Goal: Task Accomplishment & Management: Manage account settings

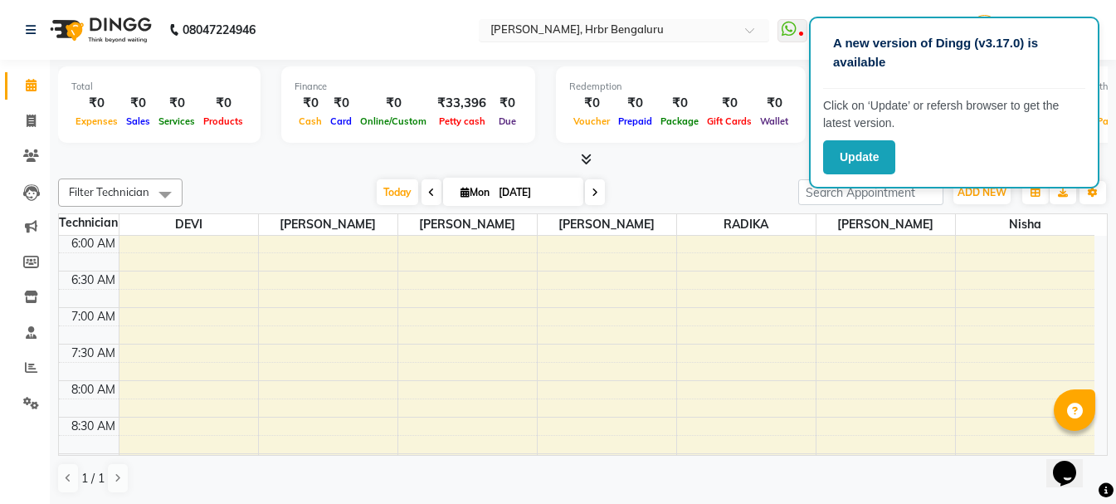
click at [630, 28] on input "text" at bounding box center [607, 31] width 241 height 17
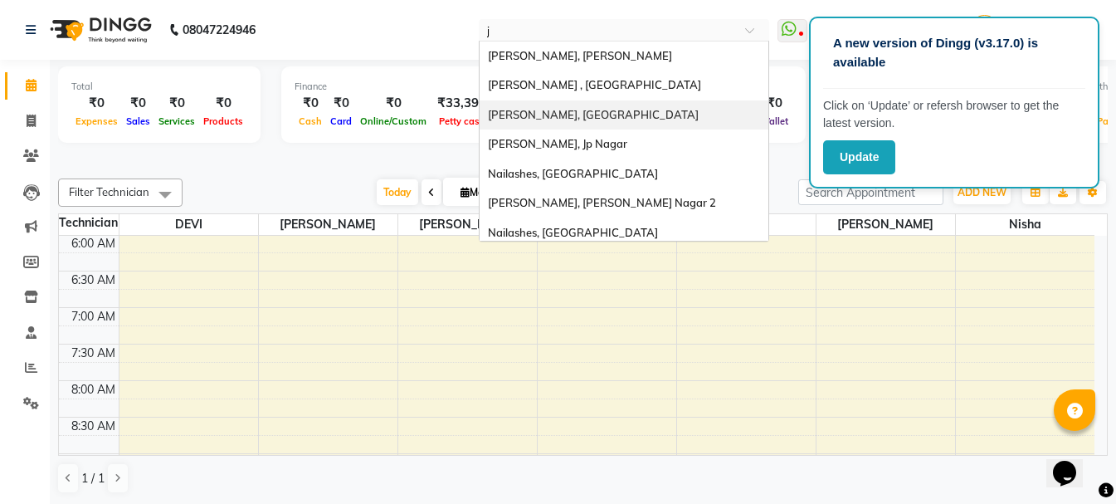
type input "jo"
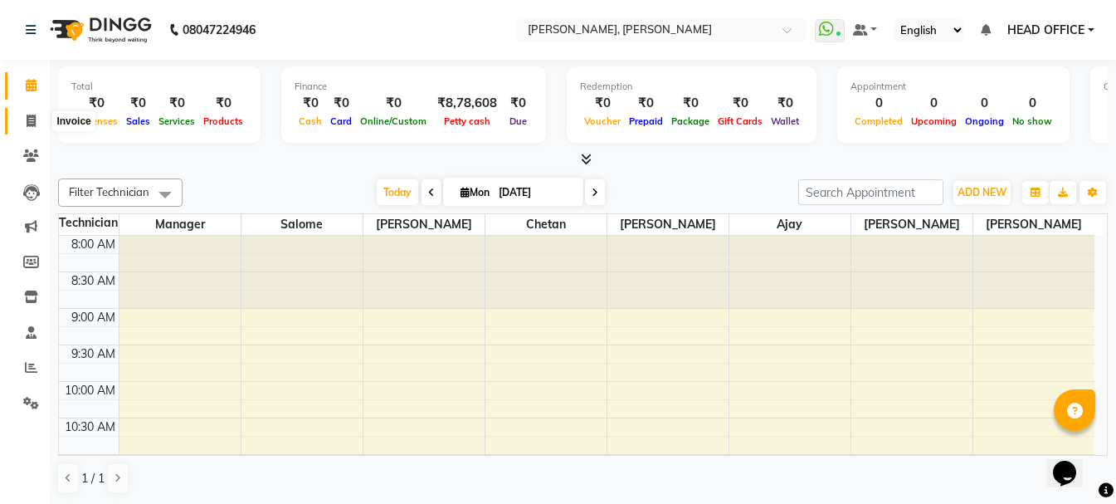
click at [27, 118] on icon at bounding box center [31, 121] width 9 height 12
select select "5749"
select select "service"
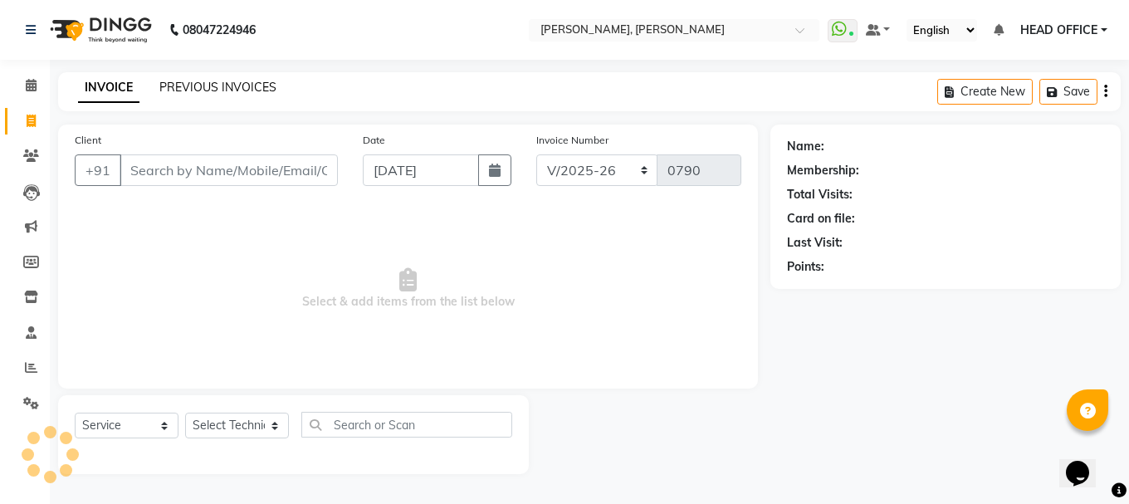
click at [207, 81] on link "PREVIOUS INVOICES" at bounding box center [217, 87] width 117 height 15
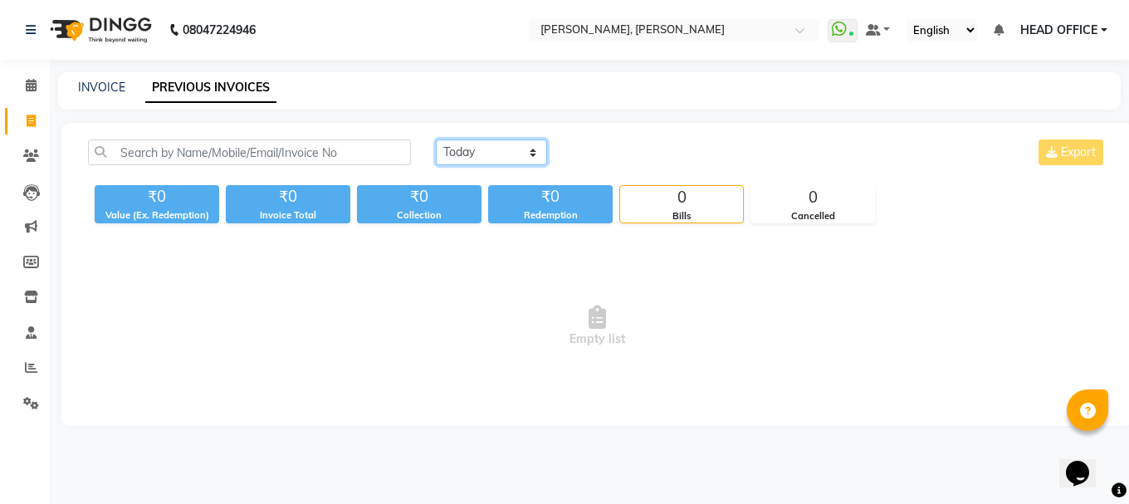
click at [467, 160] on select "Today Yesterday Custom Range" at bounding box center [491, 152] width 111 height 26
select select "range"
click at [436, 139] on select "[DATE] [DATE] Custom Range" at bounding box center [491, 152] width 111 height 26
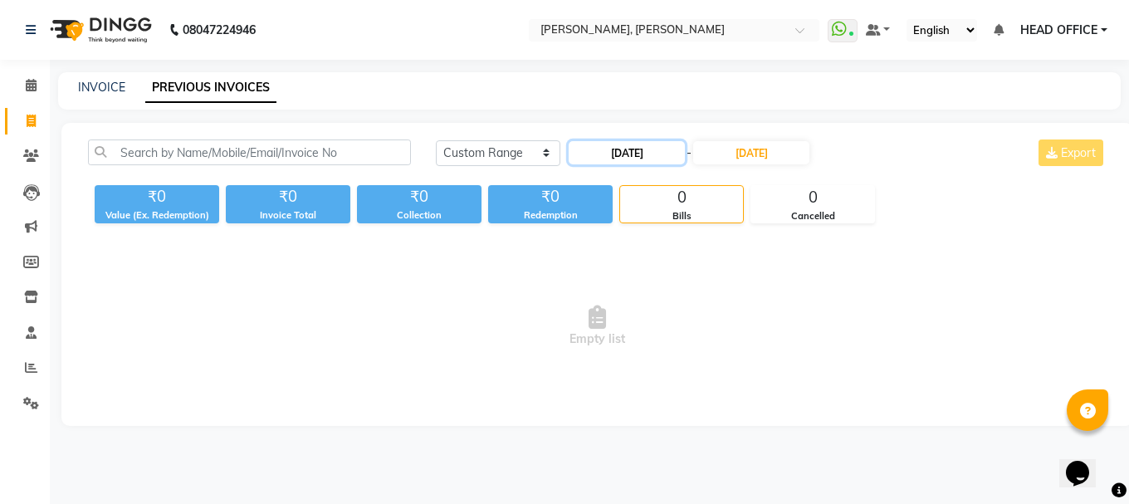
click at [663, 148] on input "[DATE]" at bounding box center [626, 152] width 116 height 23
select select "9"
select select "2025"
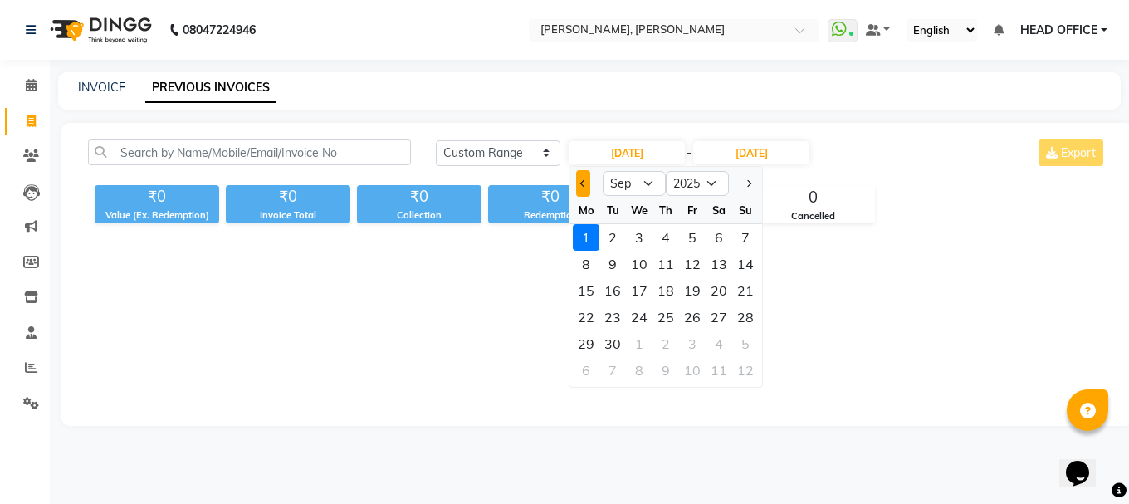
click at [577, 187] on button "Previous month" at bounding box center [583, 183] width 14 height 27
select select "8"
click at [690, 241] on div "1" at bounding box center [692, 237] width 27 height 27
type input "[DATE]"
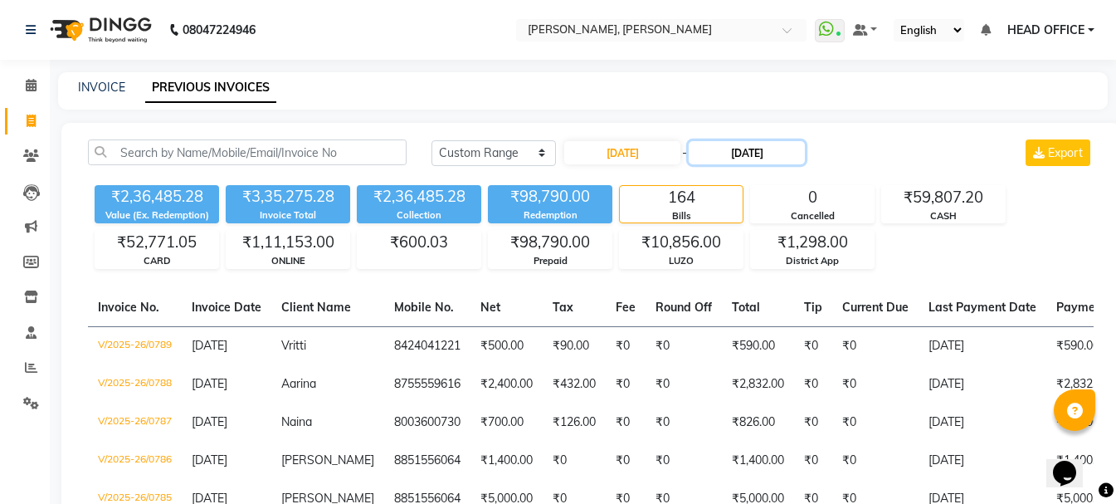
click at [772, 155] on input "[DATE]" at bounding box center [747, 152] width 116 height 23
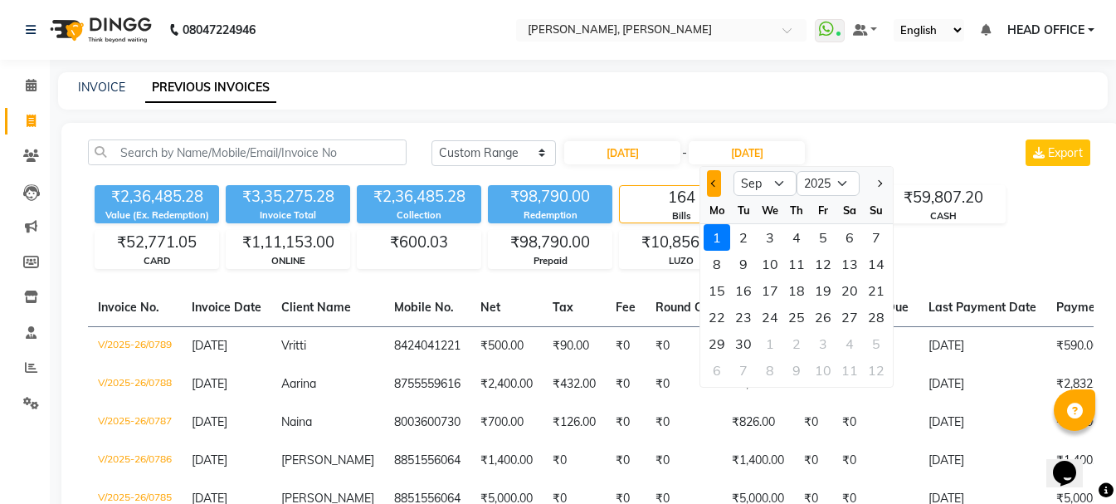
click at [710, 186] on button "Previous month" at bounding box center [714, 183] width 14 height 27
select select "8"
click at [876, 336] on div "31" at bounding box center [876, 343] width 27 height 27
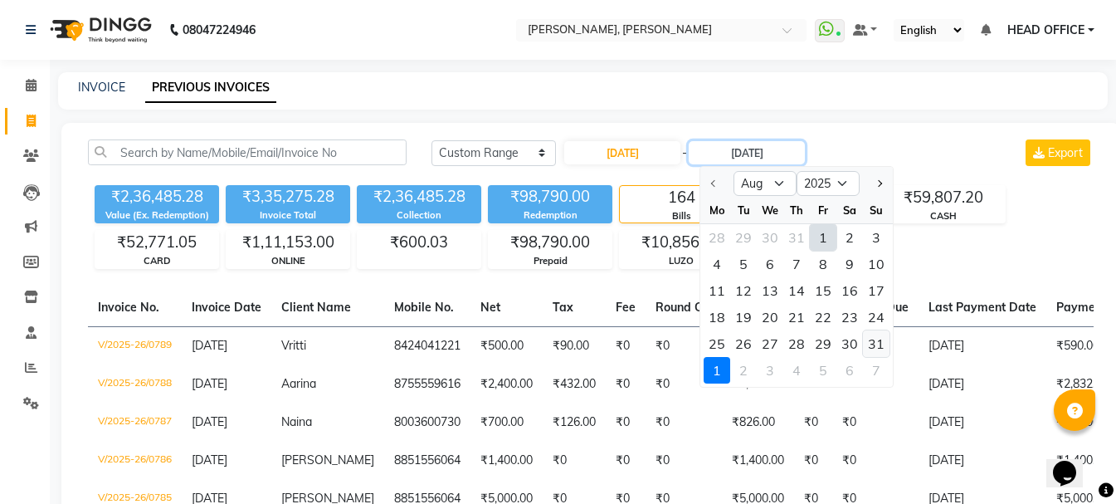
type input "[DATE]"
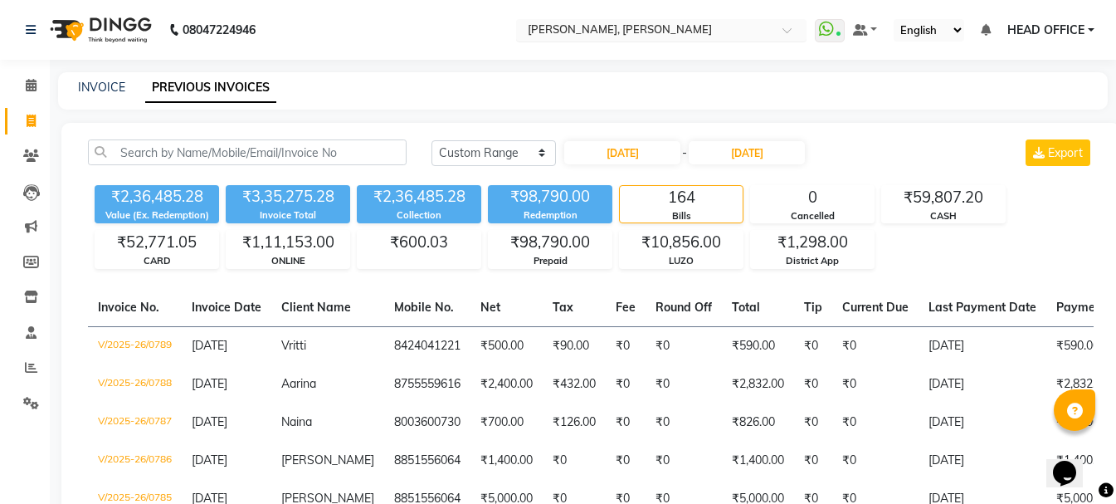
click at [705, 27] on input "text" at bounding box center [644, 31] width 241 height 17
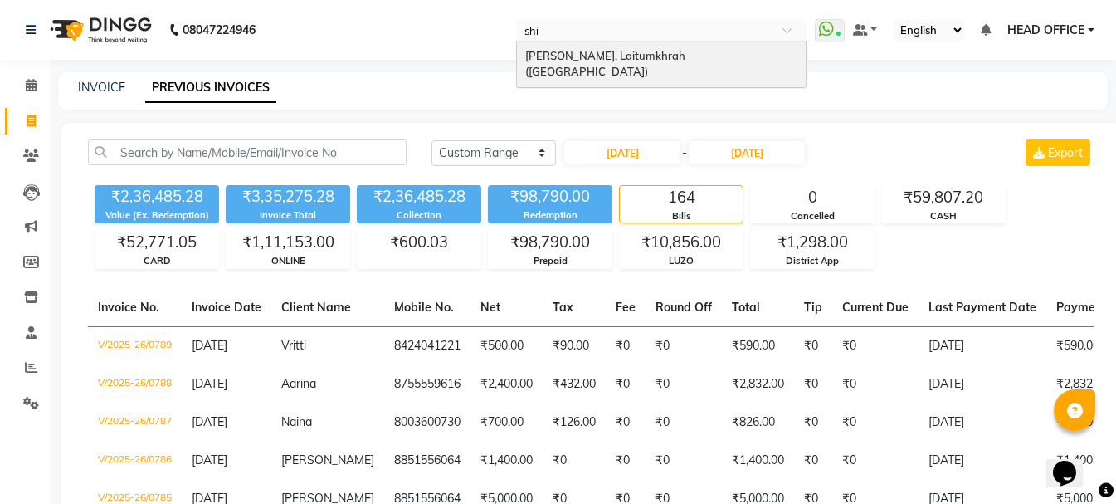
type input "shil"
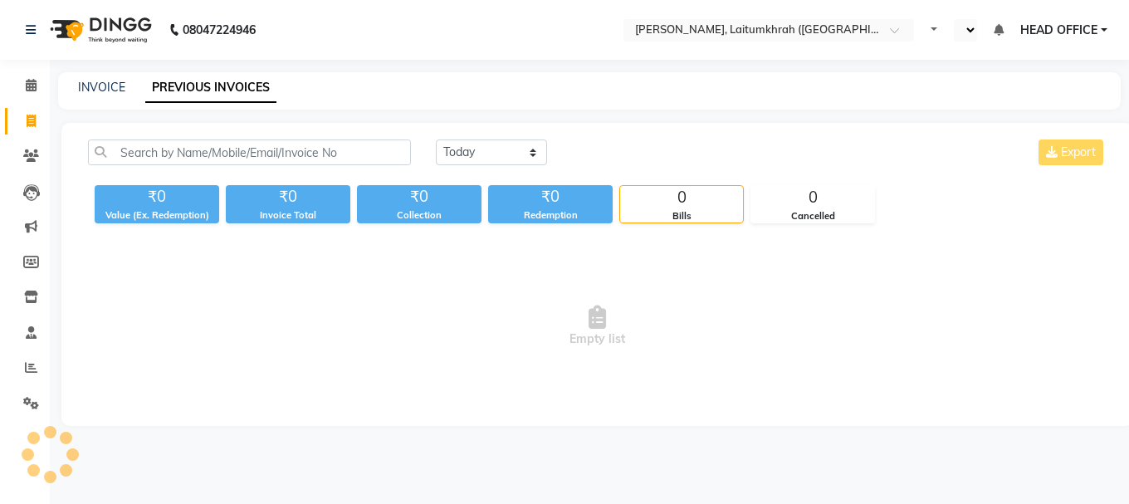
select select "en"
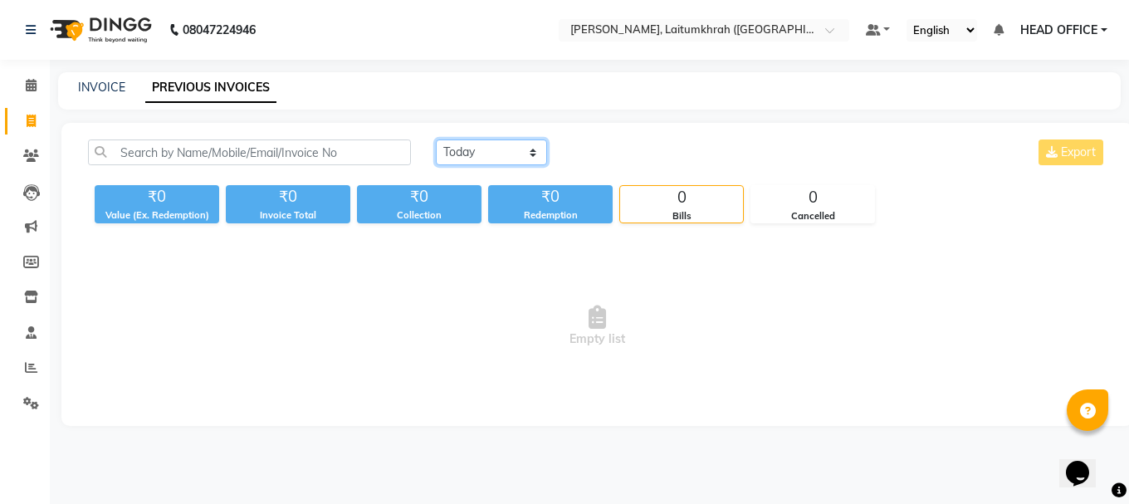
drag, startPoint x: 524, startPoint y: 149, endPoint x: 524, endPoint y: 159, distance: 10.8
click at [524, 149] on select "Today Yesterday Custom Range" at bounding box center [491, 152] width 111 height 26
select select "range"
click at [436, 139] on select "Today Yesterday Custom Range" at bounding box center [491, 152] width 111 height 26
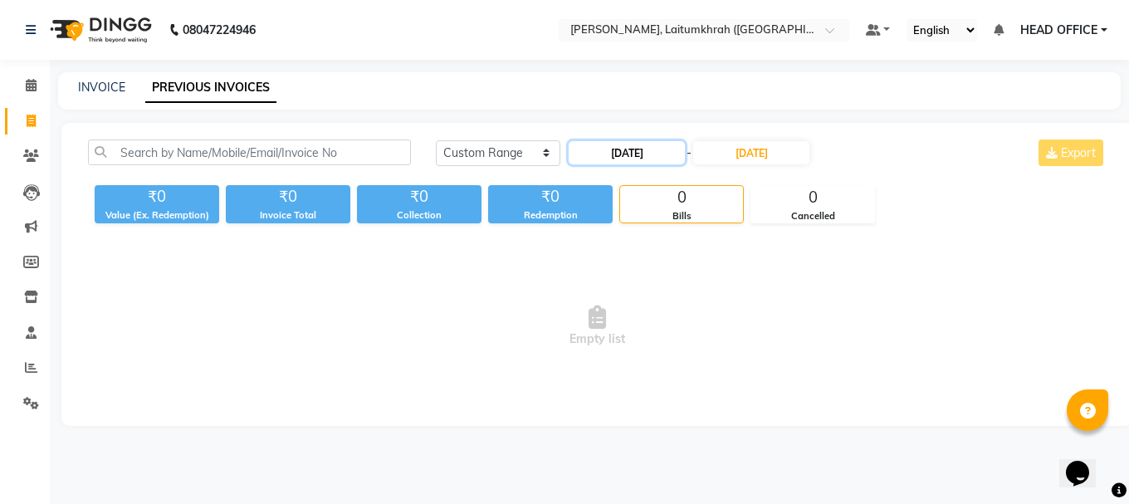
click at [617, 159] on input "[DATE]" at bounding box center [626, 152] width 116 height 23
select select "9"
select select "2025"
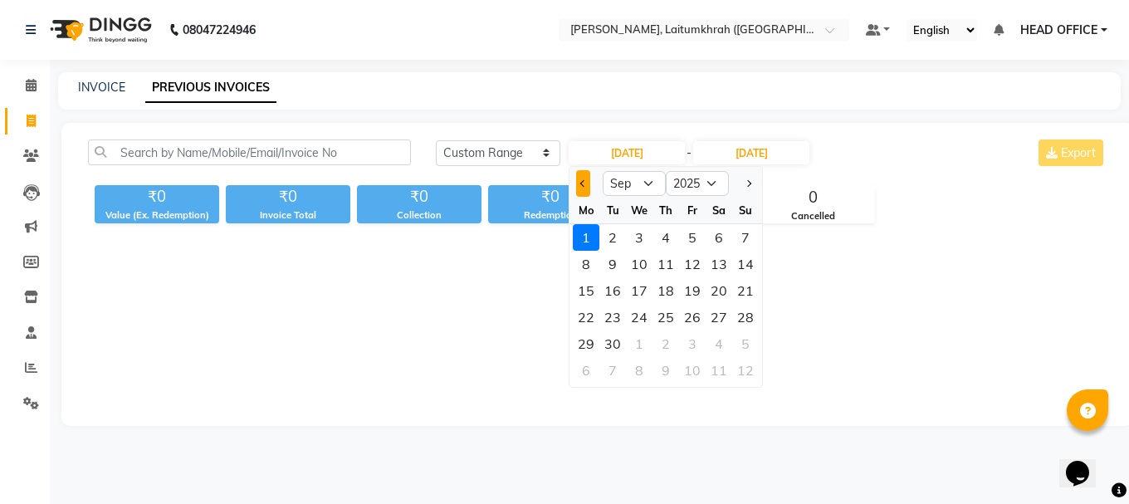
click at [577, 189] on button "Previous month" at bounding box center [583, 183] width 14 height 27
select select "8"
click at [687, 240] on div "1" at bounding box center [692, 237] width 27 height 27
type input "[DATE]"
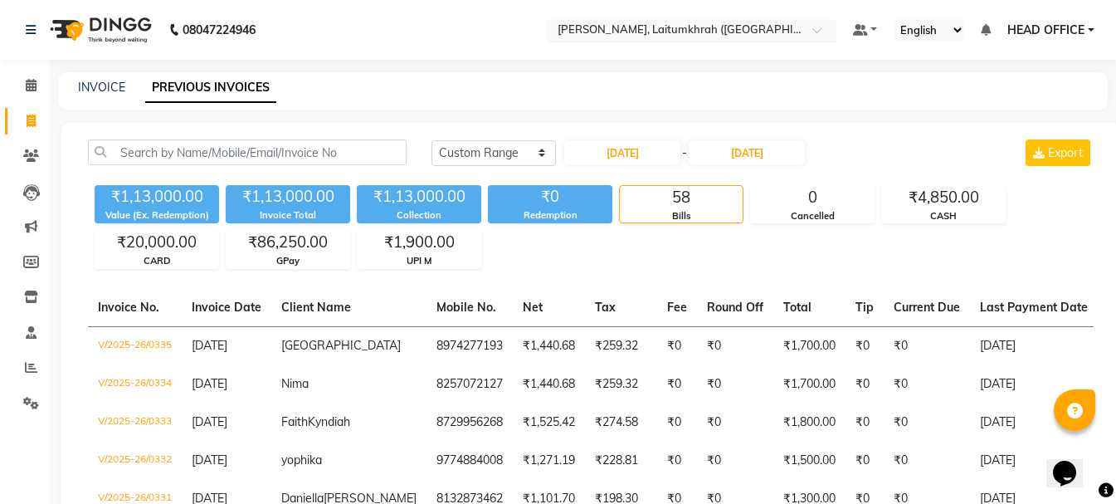
click at [617, 32] on input "text" at bounding box center [674, 31] width 241 height 17
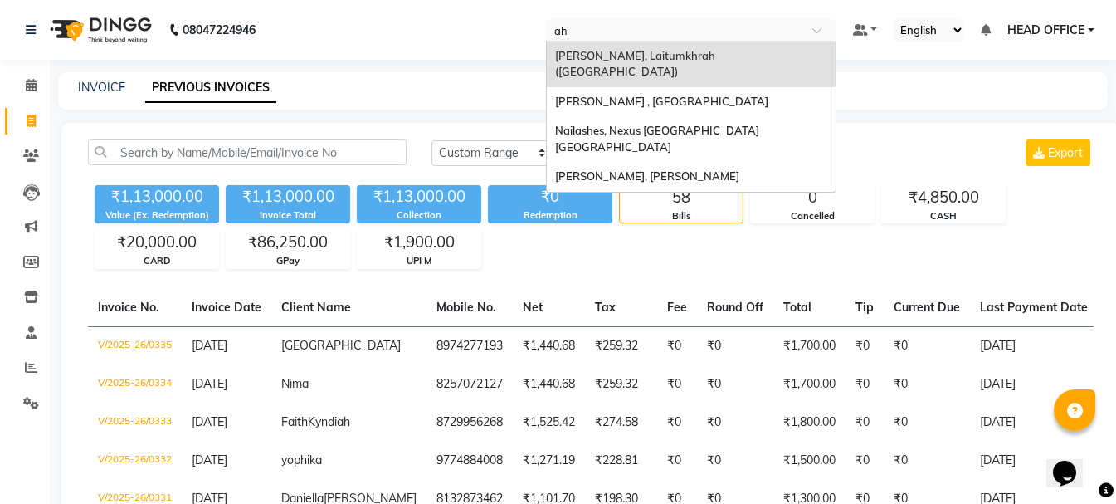
type input "ahm"
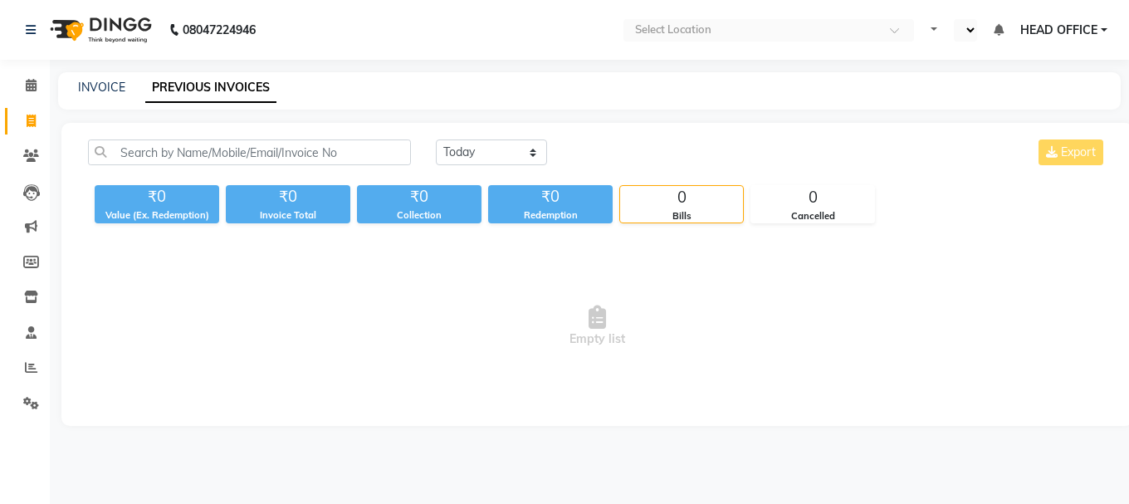
select select "en"
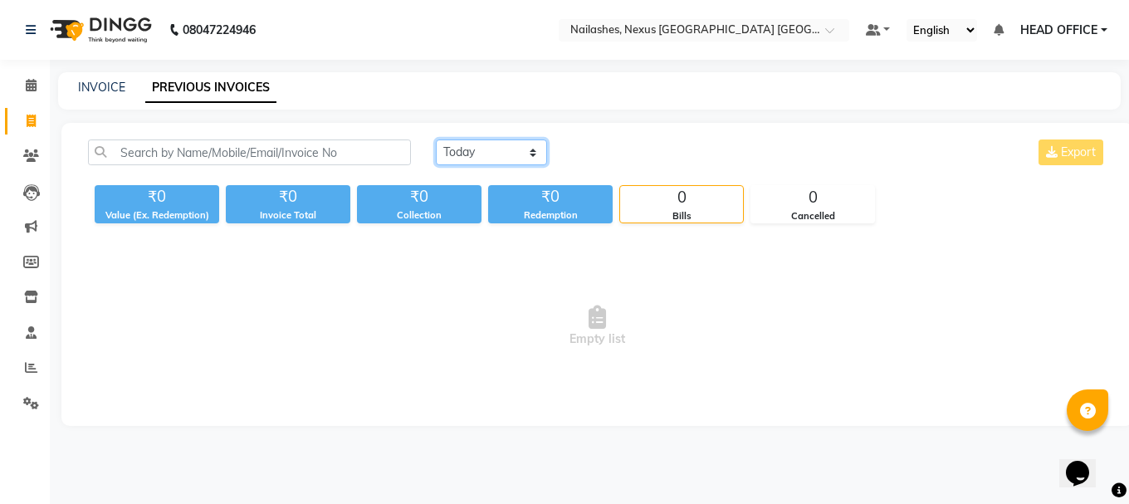
click at [500, 156] on select "Today Yesterday Custom Range" at bounding box center [491, 152] width 111 height 26
select select "range"
click at [436, 139] on select "Today Yesterday Custom Range" at bounding box center [491, 152] width 111 height 26
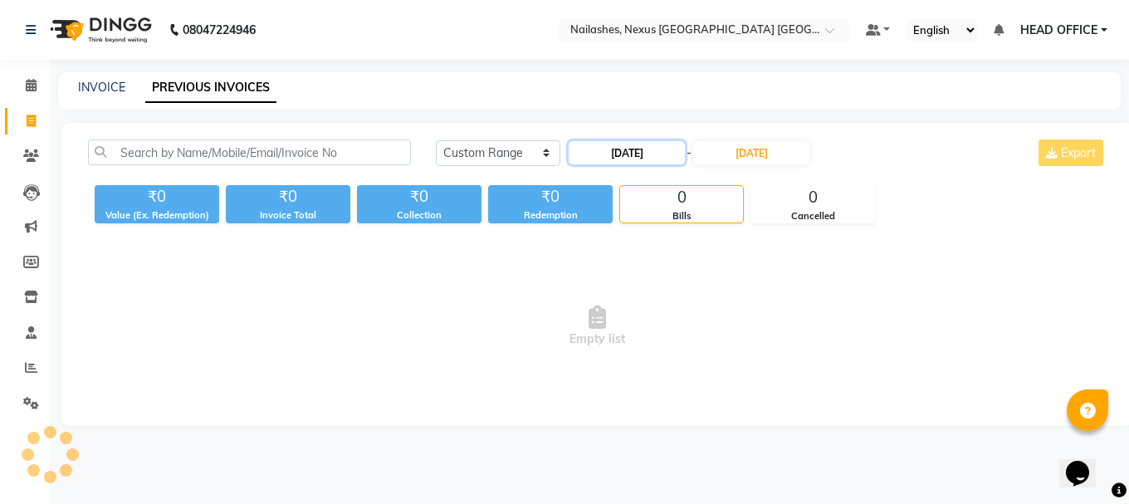
click at [638, 148] on input "[DATE]" at bounding box center [626, 152] width 116 height 23
select select "9"
select select "2025"
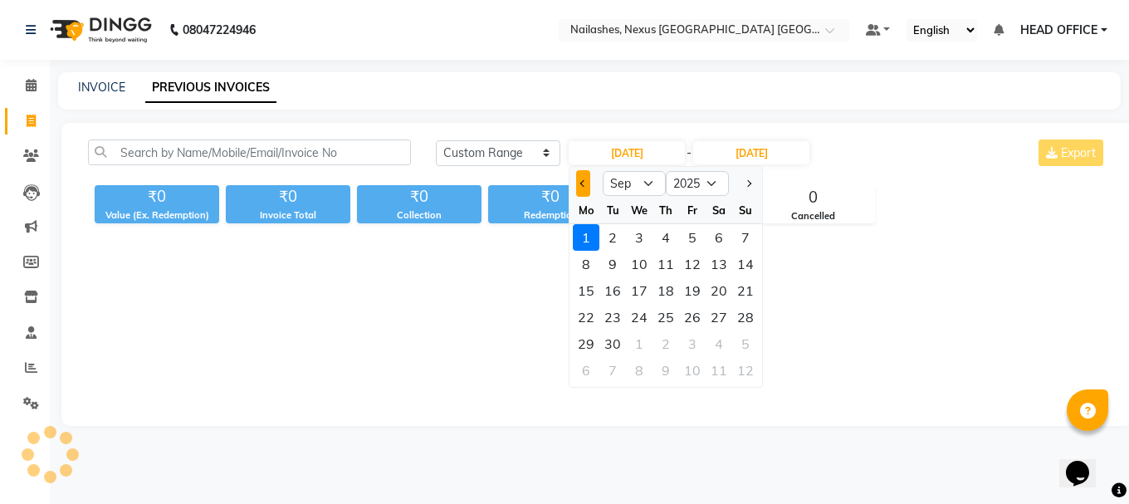
click at [578, 188] on button "Previous month" at bounding box center [583, 183] width 14 height 27
select select "8"
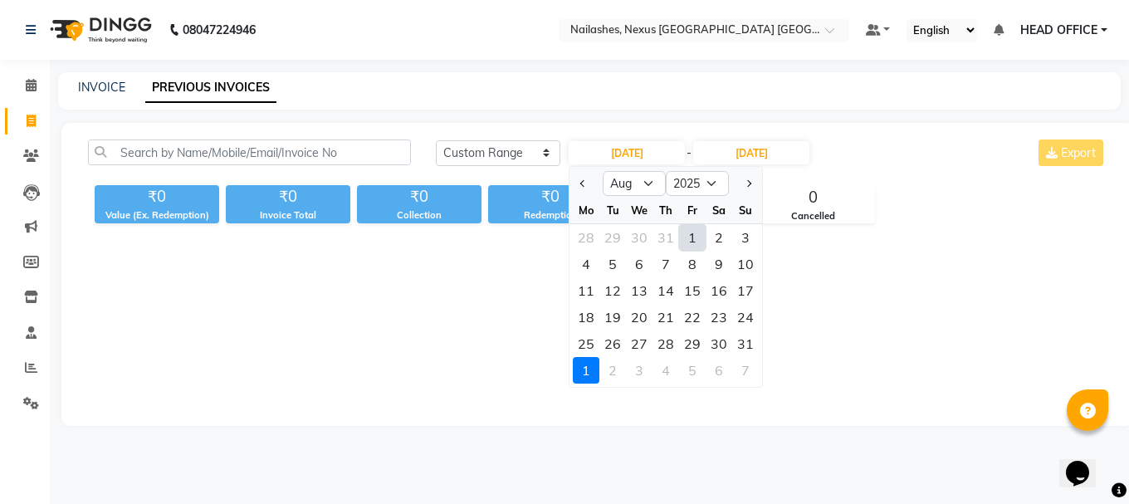
click at [687, 236] on div "1" at bounding box center [692, 237] width 27 height 27
type input "01-08-2025"
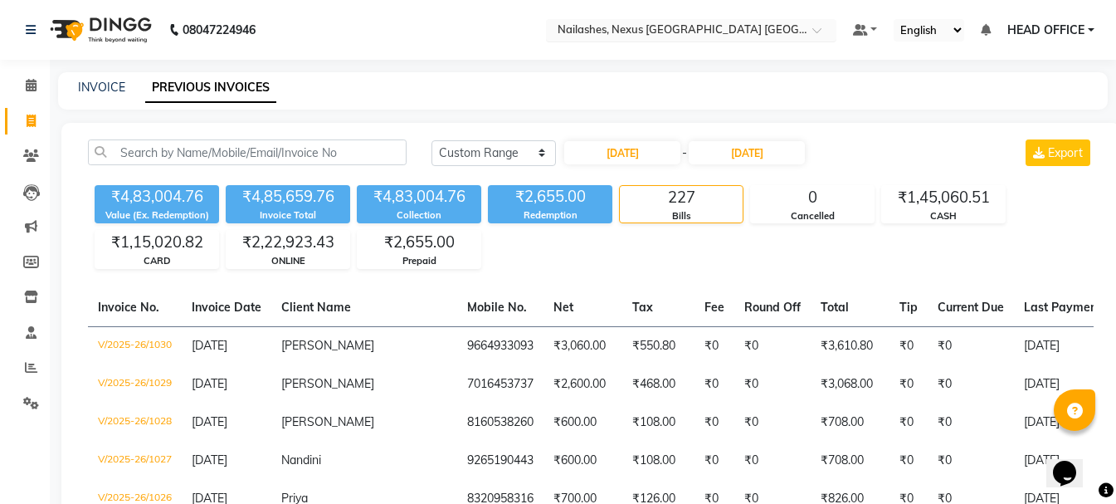
click at [642, 32] on input "text" at bounding box center [674, 31] width 241 height 17
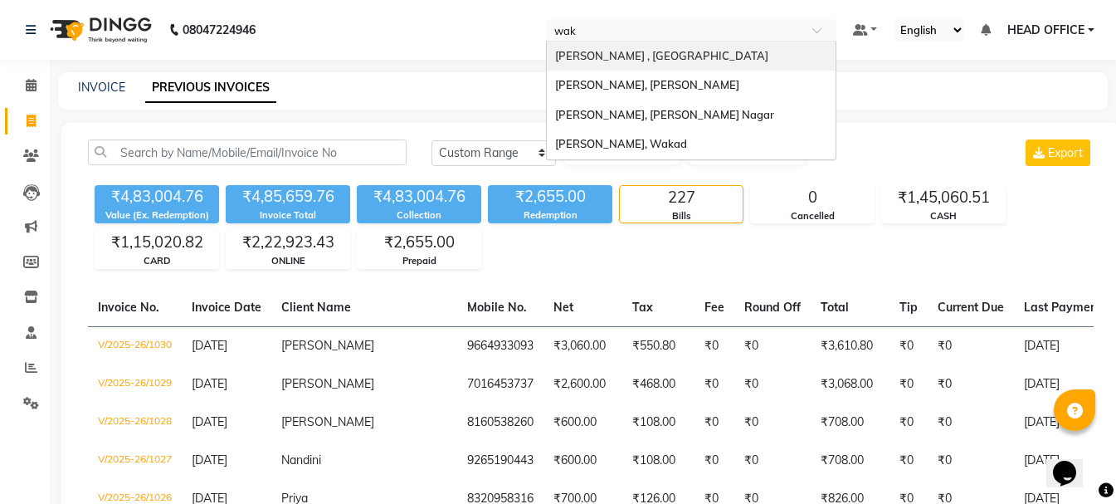
type input "waka"
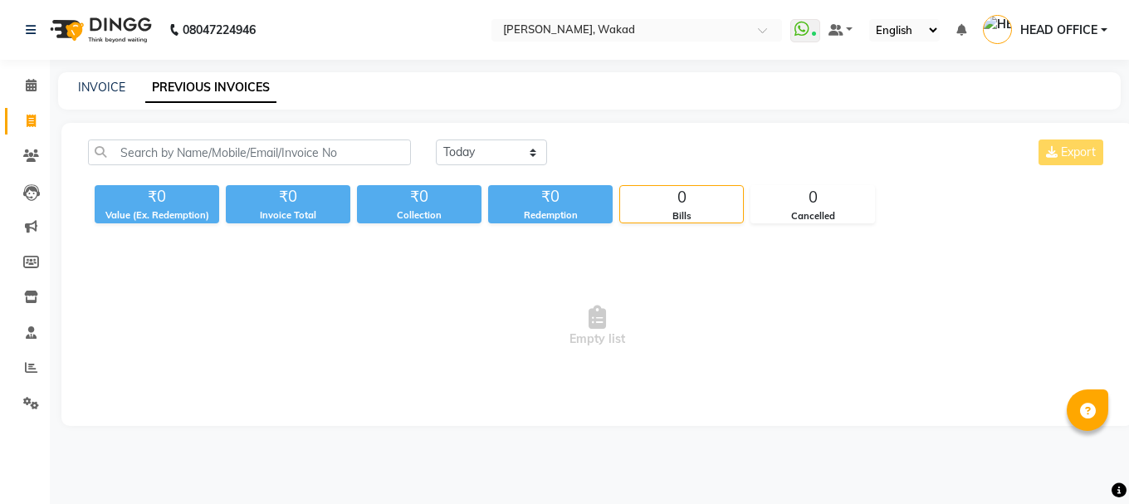
select select "en"
click at [496, 146] on select "[DATE] [DATE] Custom Range" at bounding box center [491, 152] width 111 height 26
click at [436, 139] on select "[DATE] [DATE] Custom Range" at bounding box center [491, 152] width 111 height 26
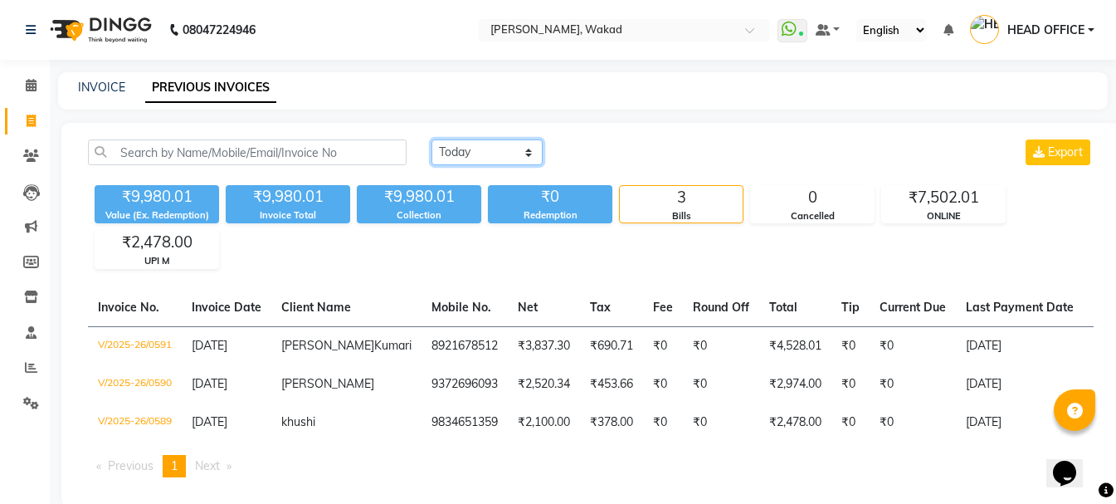
click at [495, 154] on select "[DATE] [DATE] Custom Range" at bounding box center [487, 152] width 111 height 26
select select "range"
click at [432, 139] on select "[DATE] [DATE] Custom Range" at bounding box center [487, 152] width 111 height 26
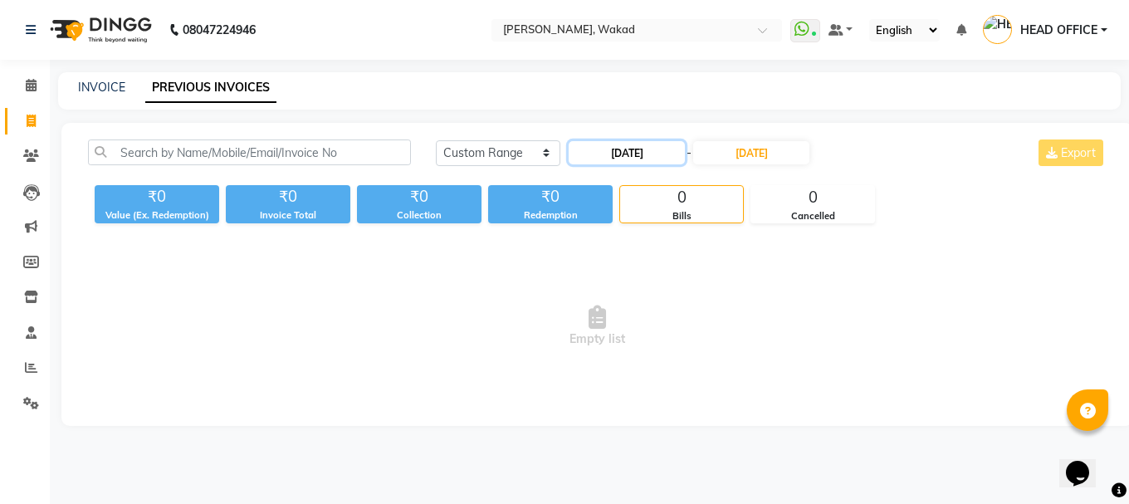
click at [628, 154] on input "[DATE]" at bounding box center [626, 152] width 116 height 23
select select "9"
select select "2025"
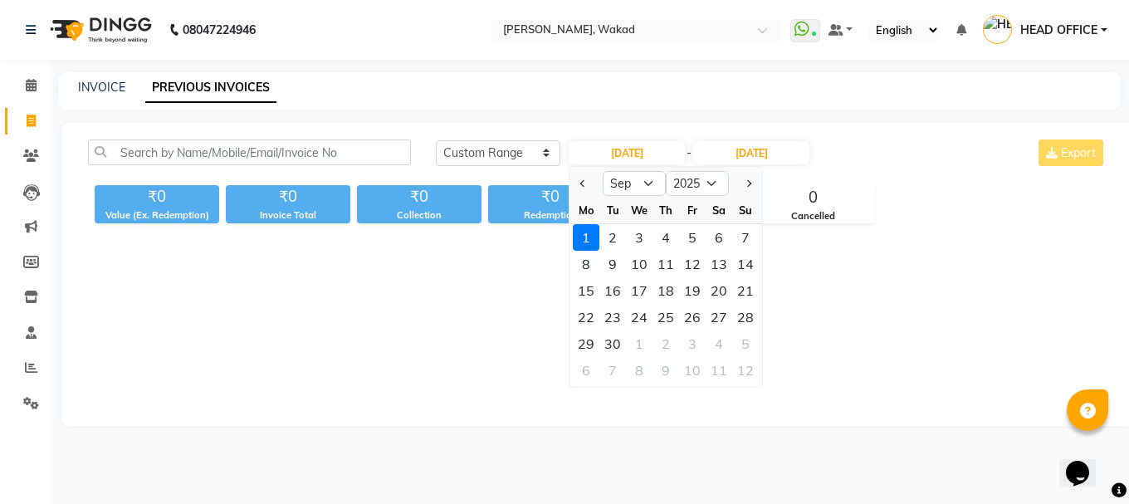
click at [586, 168] on div "Jan Feb Mar Apr May Jun Jul Aug Sep Oct Nov Dec 2015 2016 2017 2018 2019 2020 2…" at bounding box center [665, 182] width 193 height 30
click at [589, 181] on button "Previous month" at bounding box center [583, 183] width 14 height 27
select select "8"
click at [695, 248] on div "1" at bounding box center [692, 237] width 27 height 27
type input "[DATE]"
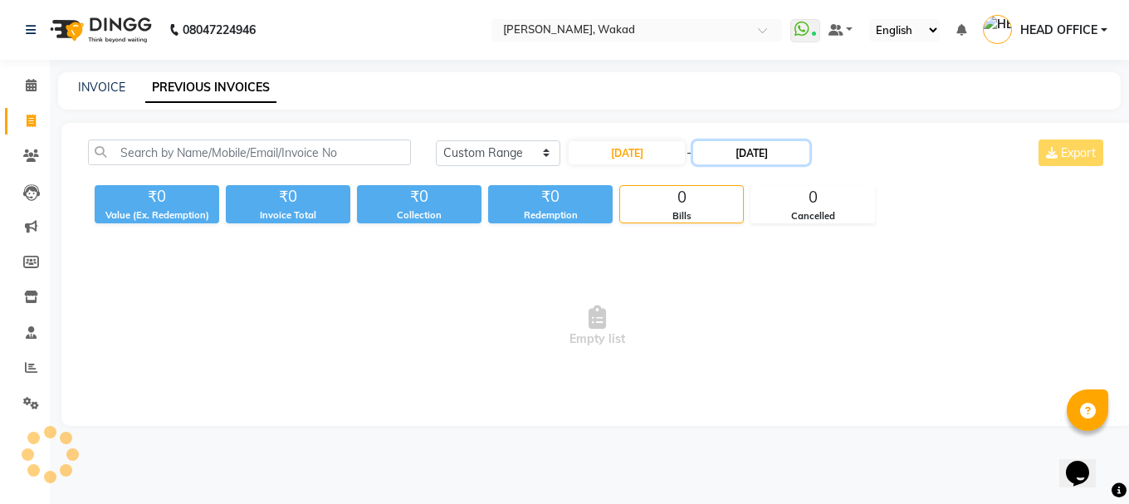
click at [771, 161] on input "[DATE]" at bounding box center [751, 152] width 116 height 23
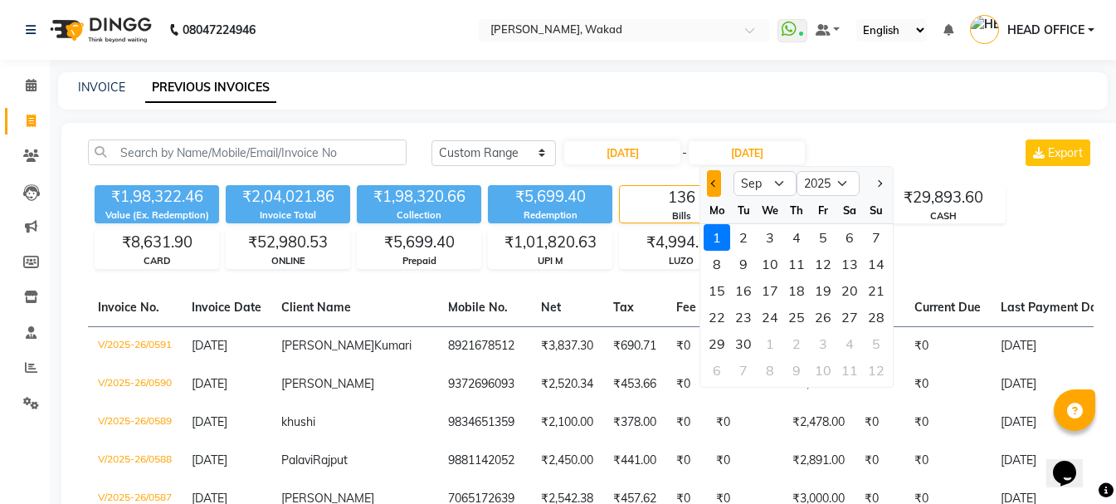
click at [710, 191] on button "Previous month" at bounding box center [714, 183] width 14 height 27
select select "8"
click at [871, 345] on div "31" at bounding box center [876, 343] width 27 height 27
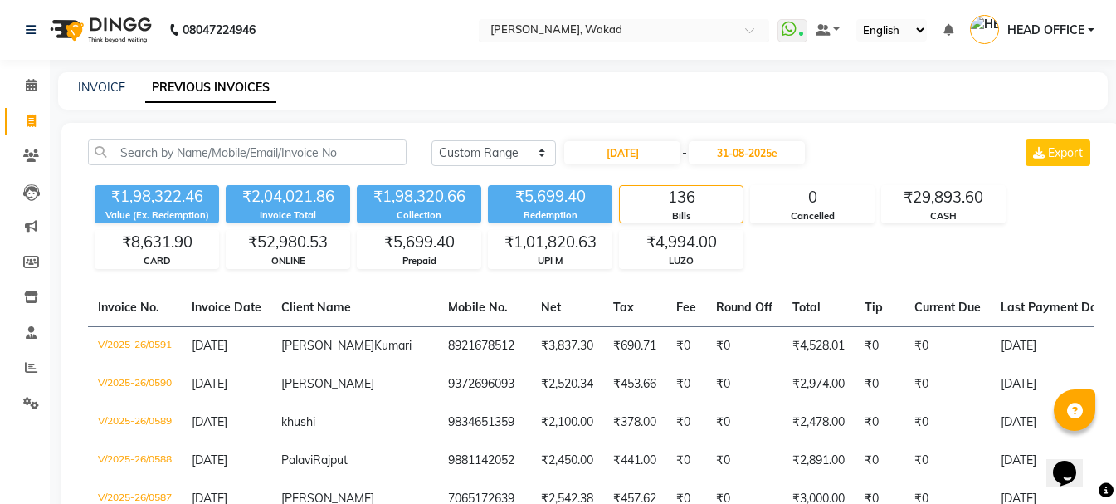
type input "[DATE]"
click at [568, 25] on input "text" at bounding box center [607, 31] width 241 height 17
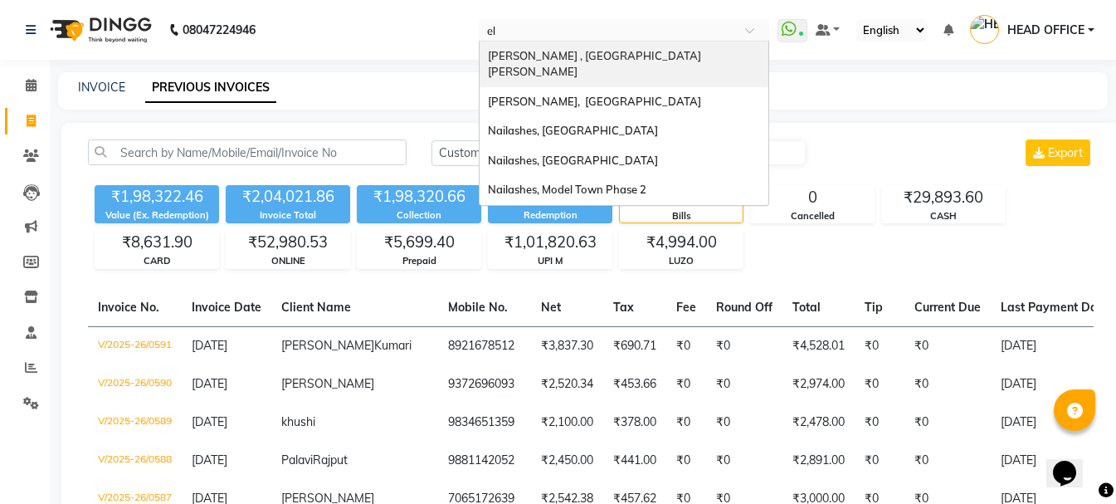
type input "ele"
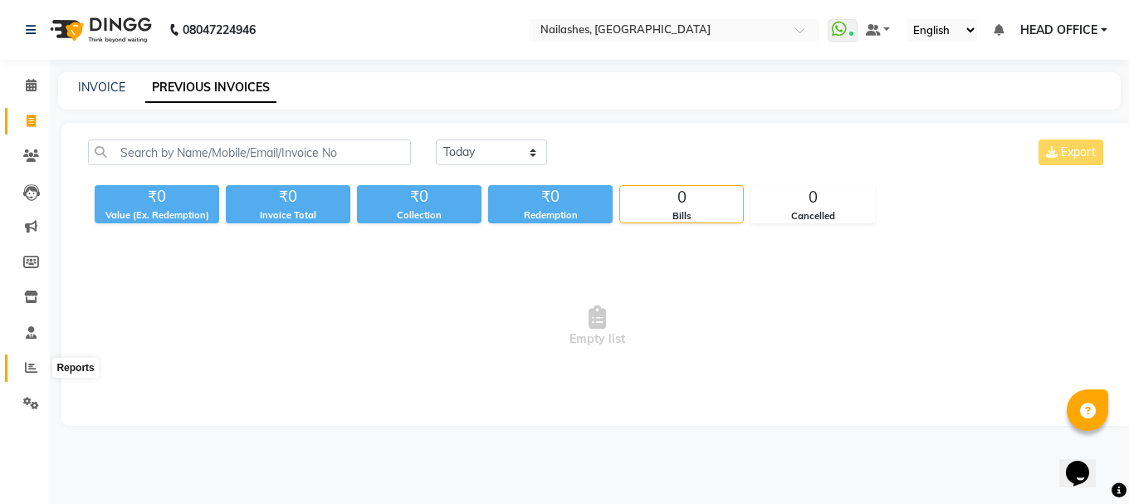
click at [25, 366] on icon at bounding box center [31, 367] width 12 height 12
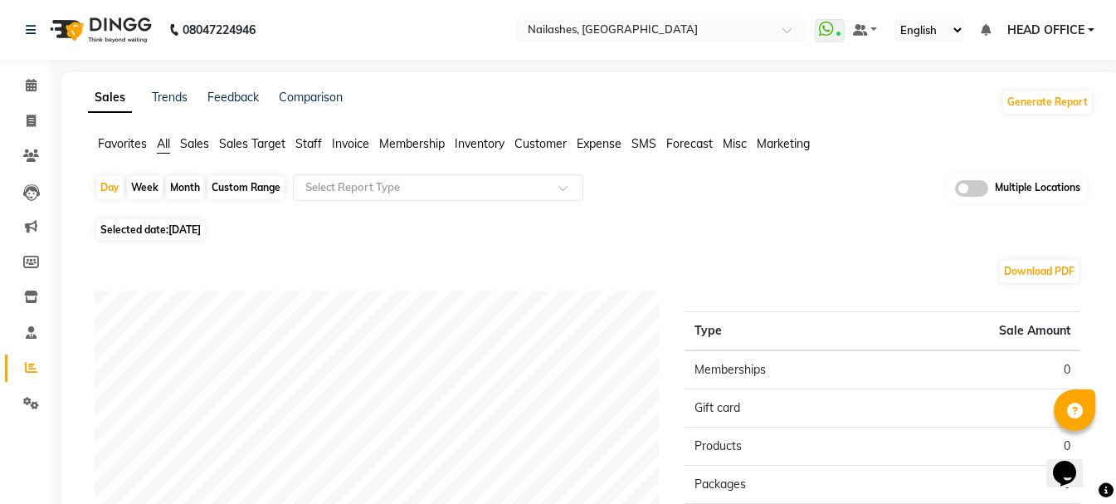
click at [236, 186] on div "Custom Range" at bounding box center [245, 187] width 77 height 23
select select "9"
select select "2025"
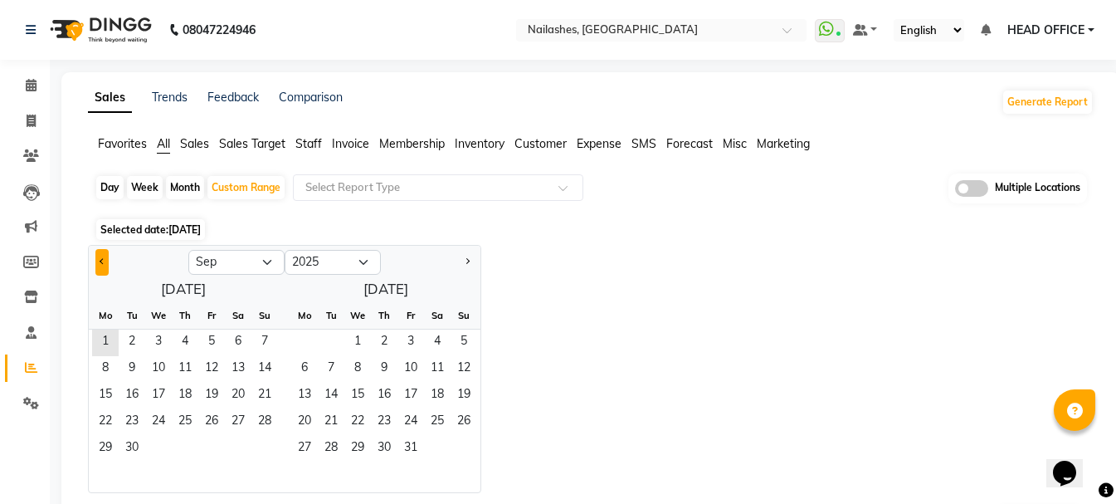
click at [100, 258] on button "Previous month" at bounding box center [101, 262] width 13 height 27
select select "8"
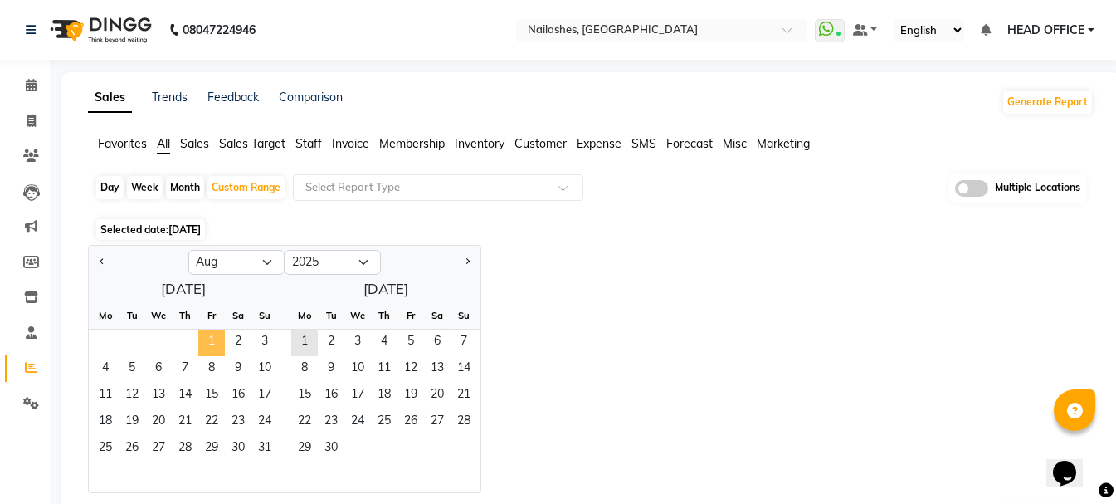
click at [222, 343] on span "1" at bounding box center [211, 342] width 27 height 27
click at [264, 446] on span "31" at bounding box center [264, 449] width 27 height 27
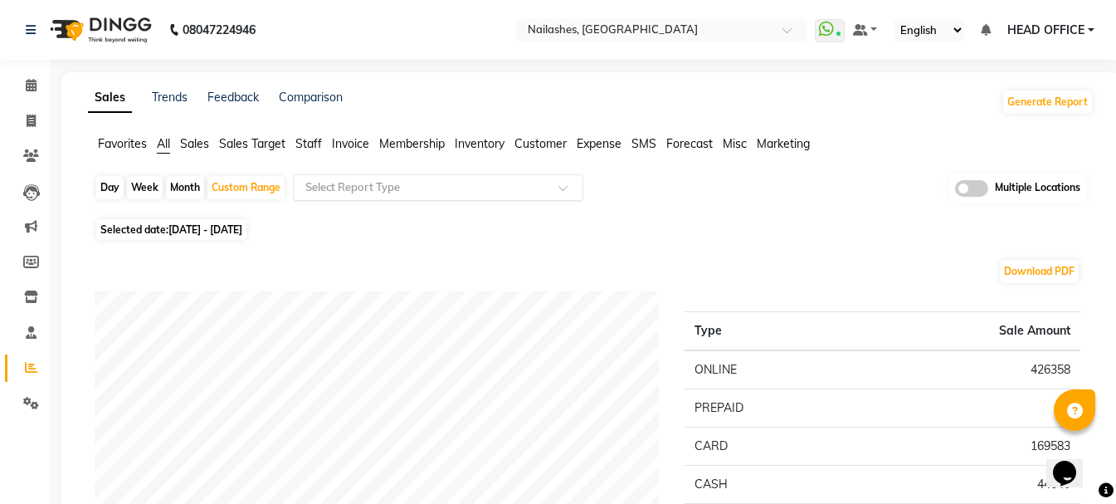
click at [500, 194] on input "text" at bounding box center [421, 187] width 239 height 17
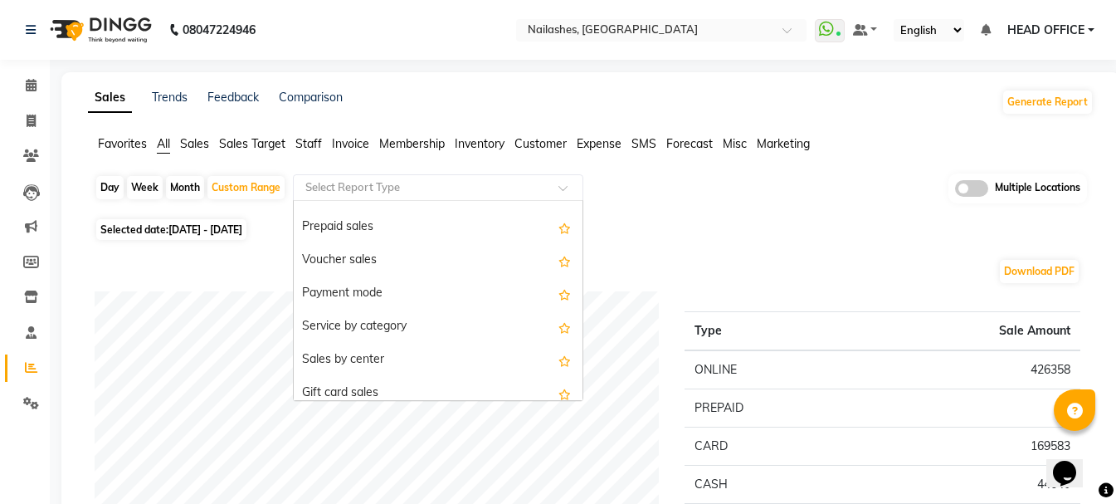
scroll to position [249, 0]
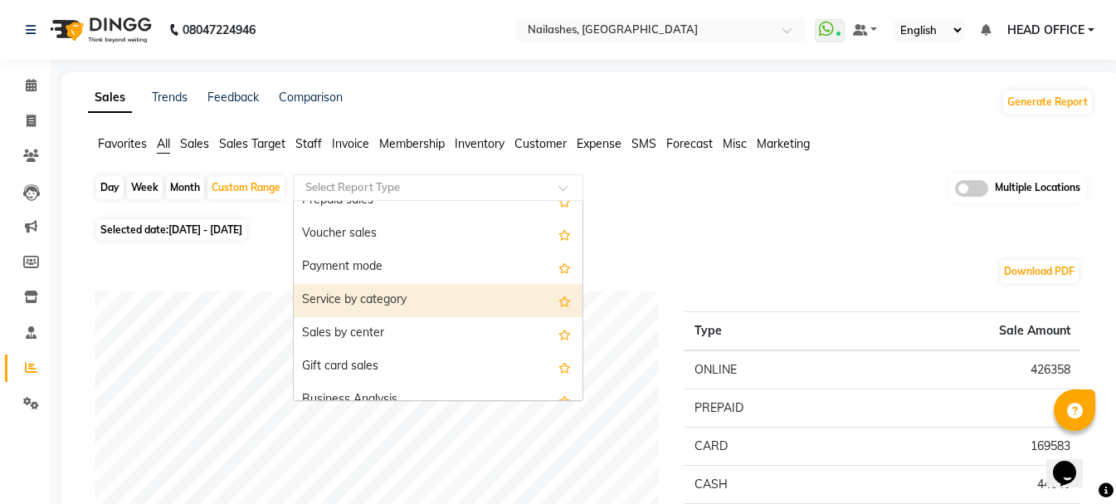
click at [443, 301] on div "Service by category" at bounding box center [438, 300] width 289 height 33
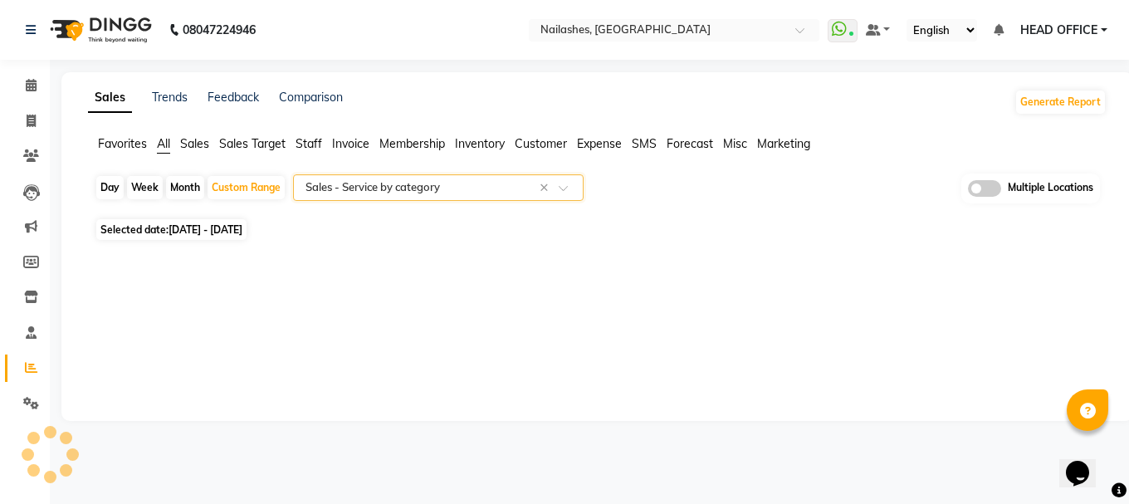
select select "full_report"
select select "csv"
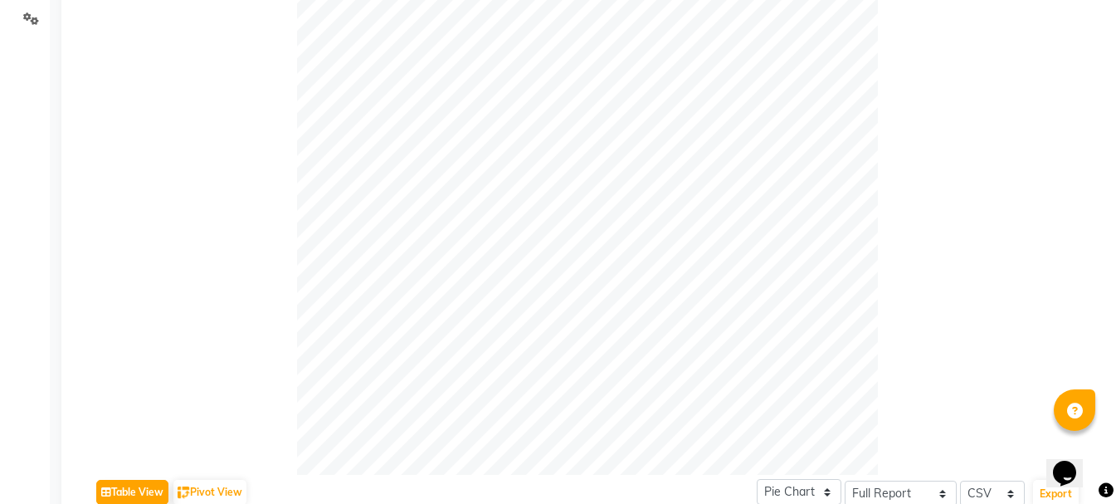
scroll to position [498, 0]
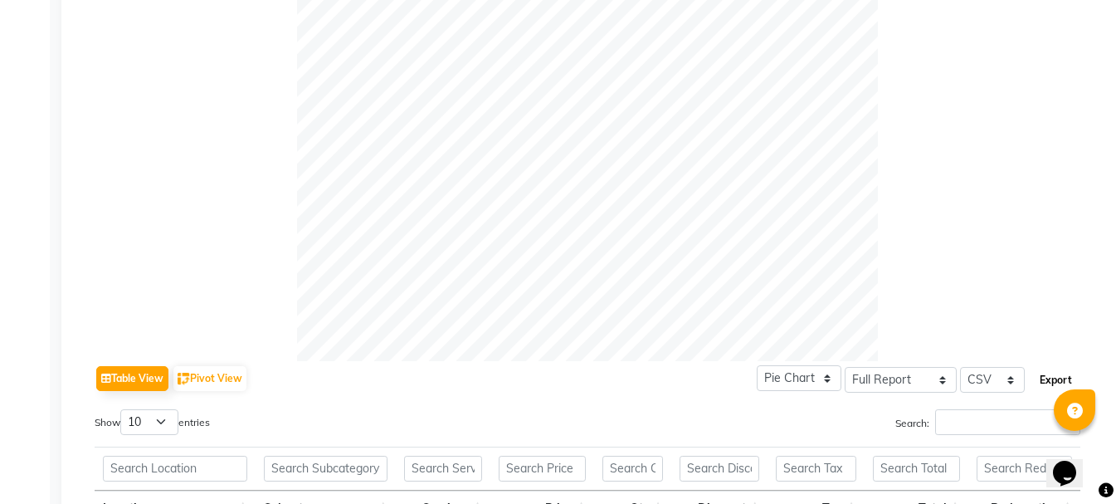
click at [1064, 379] on button "Export" at bounding box center [1056, 380] width 46 height 28
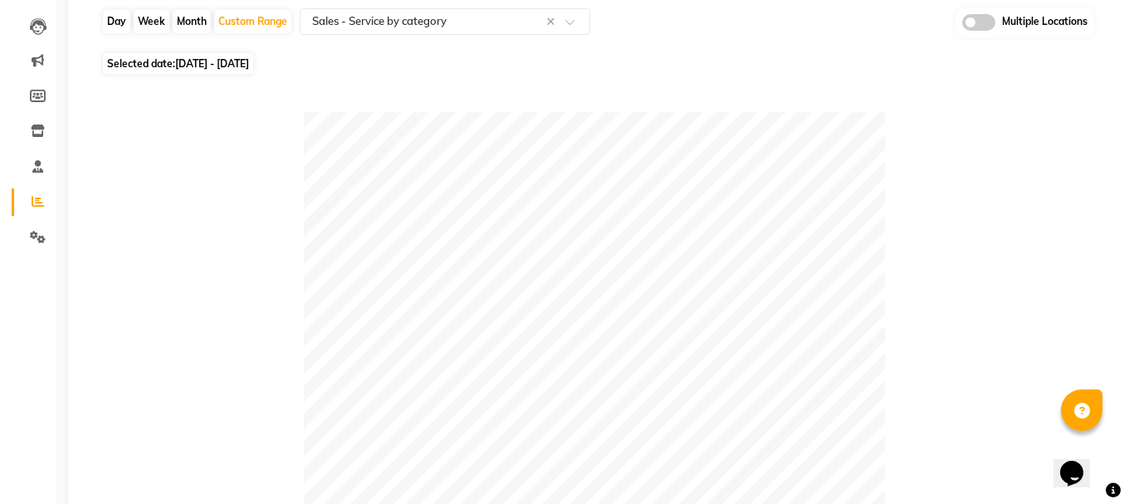
scroll to position [0, 0]
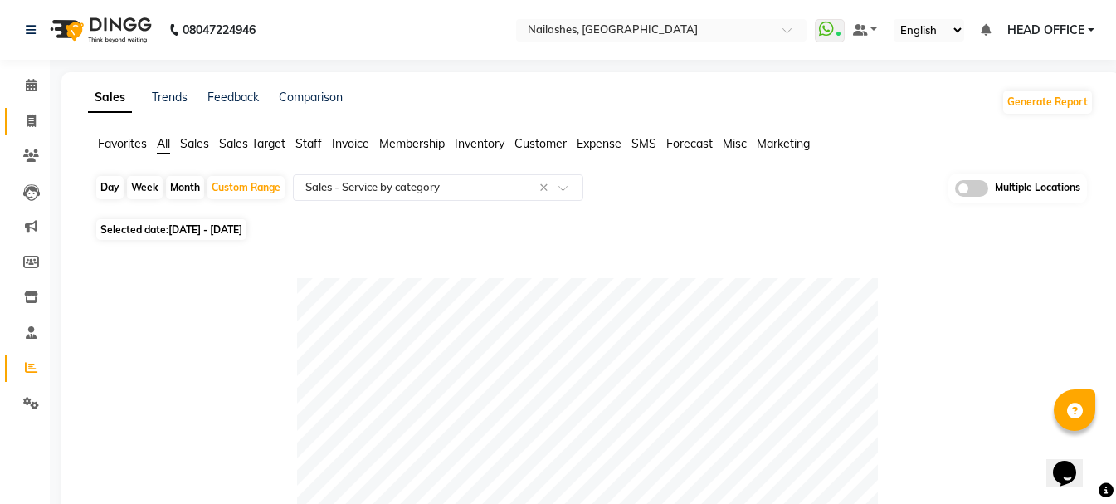
click at [34, 127] on span at bounding box center [31, 121] width 29 height 19
select select "service"
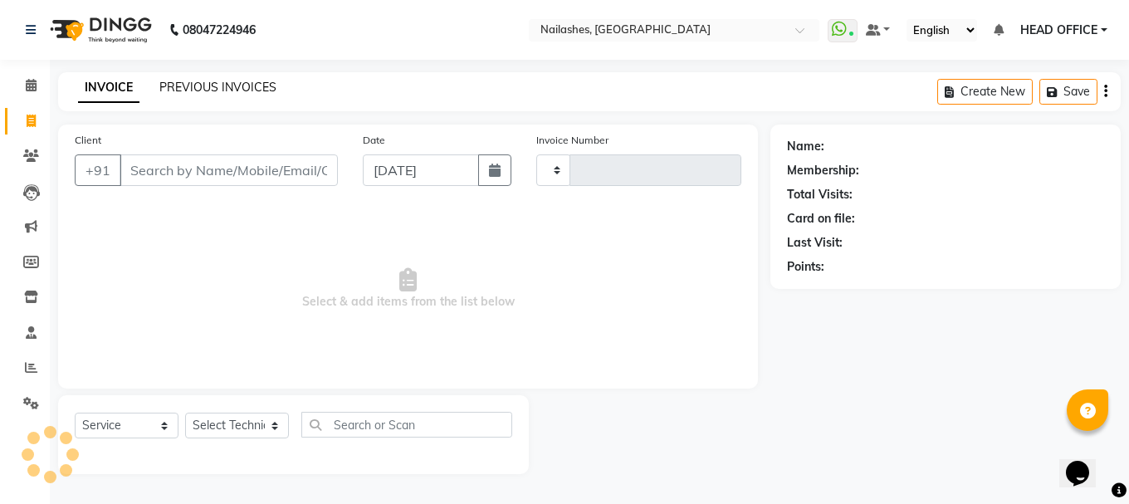
type input "1628"
select select "4251"
click at [239, 81] on link "PREVIOUS INVOICES" at bounding box center [217, 87] width 117 height 15
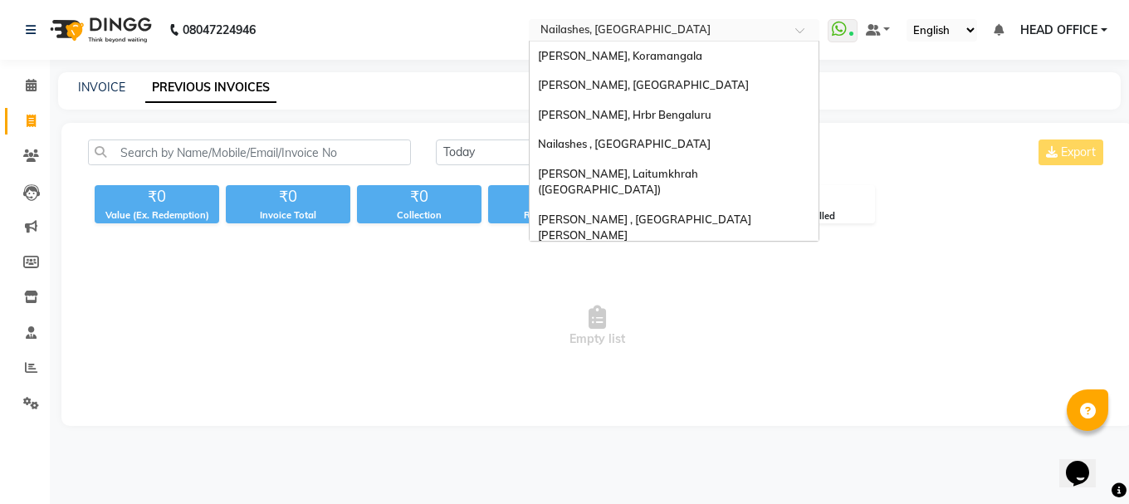
click at [615, 39] on div "Select Location × Nailashes, Electronics City" at bounding box center [674, 30] width 290 height 22
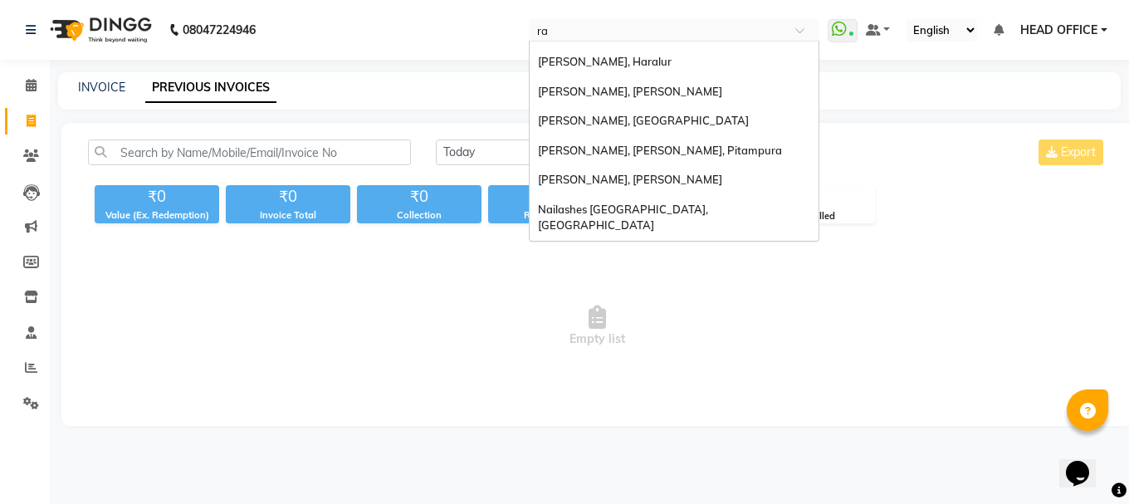
scroll to position [154, 0]
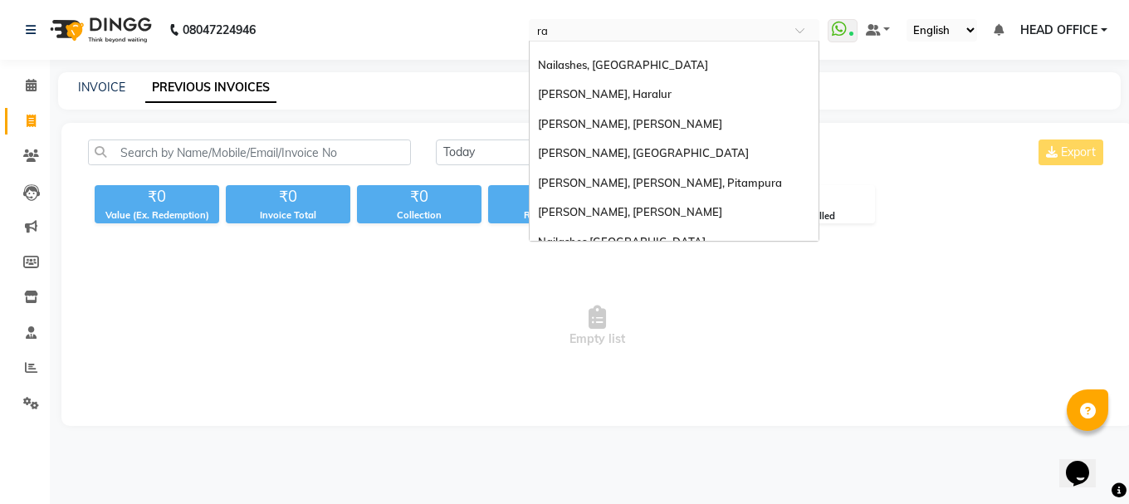
type input "raj"
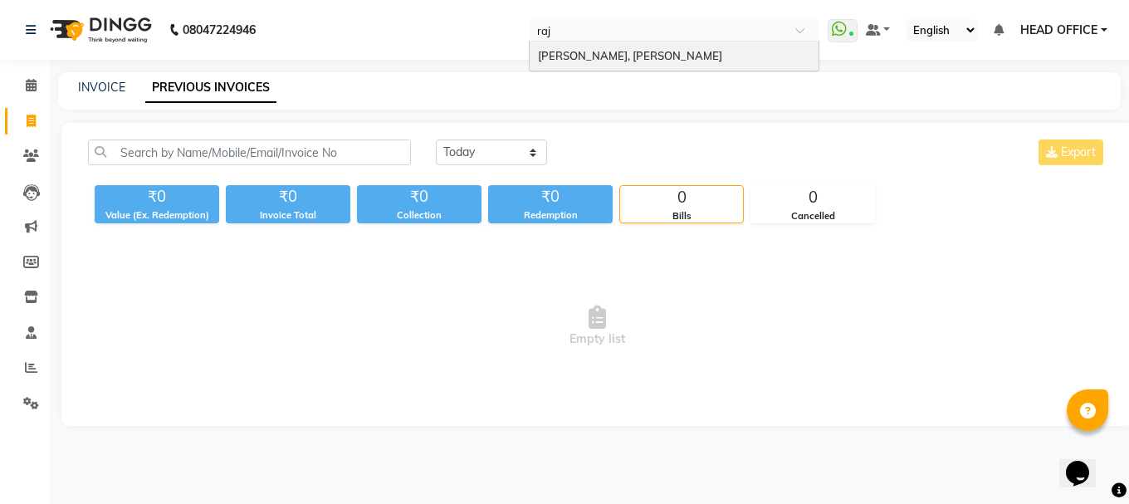
scroll to position [0, 0]
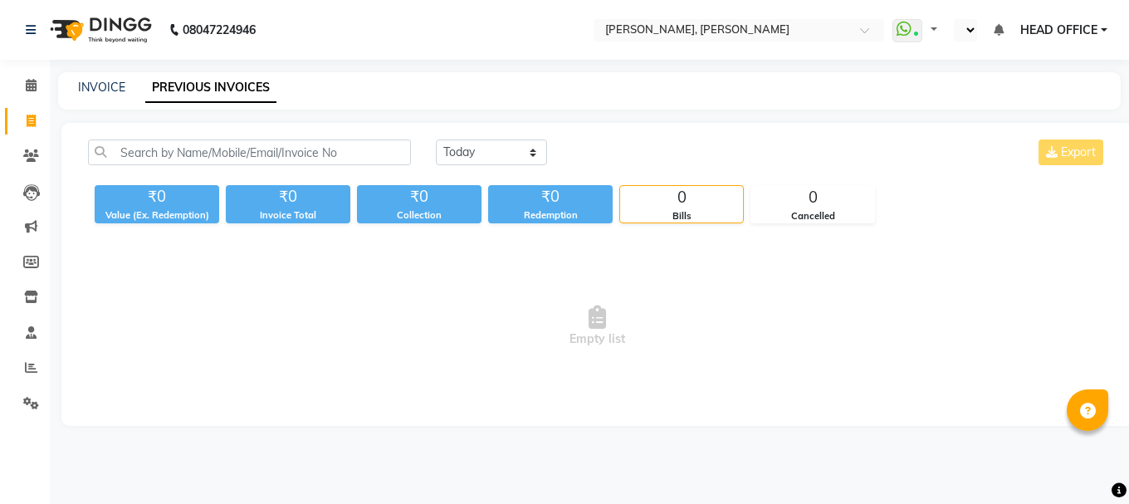
select select "en"
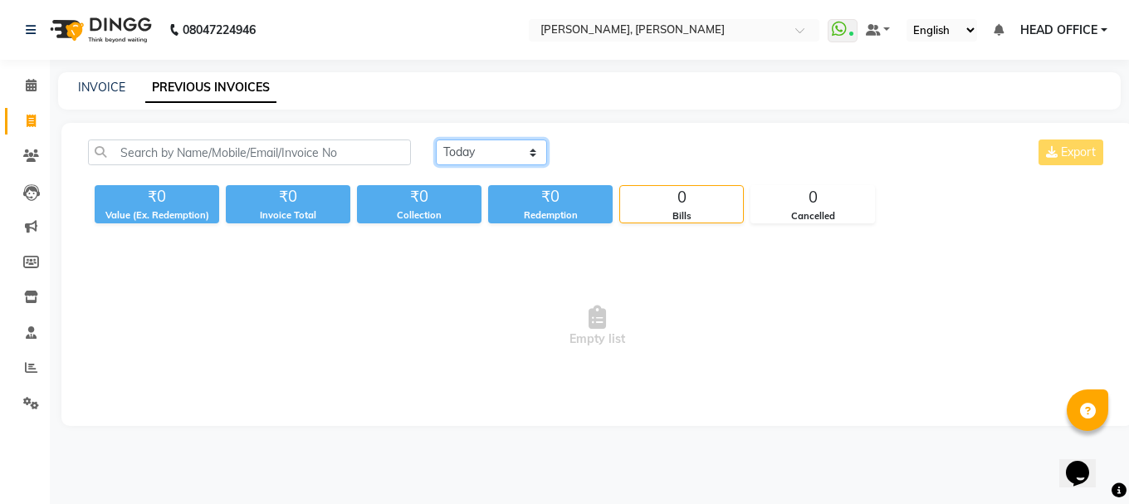
drag, startPoint x: 526, startPoint y: 152, endPoint x: 517, endPoint y: 160, distance: 12.3
click at [526, 152] on select "[DATE] [DATE] Custom Range" at bounding box center [491, 152] width 111 height 26
select select "range"
click at [436, 139] on select "[DATE] [DATE] Custom Range" at bounding box center [491, 152] width 111 height 26
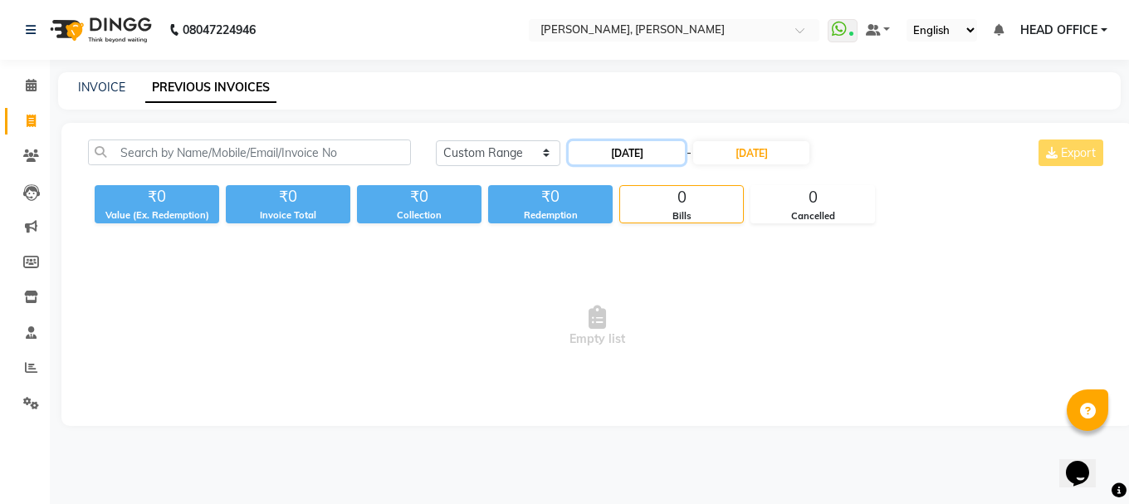
click at [648, 154] on input "[DATE]" at bounding box center [626, 152] width 116 height 23
select select "9"
select select "2025"
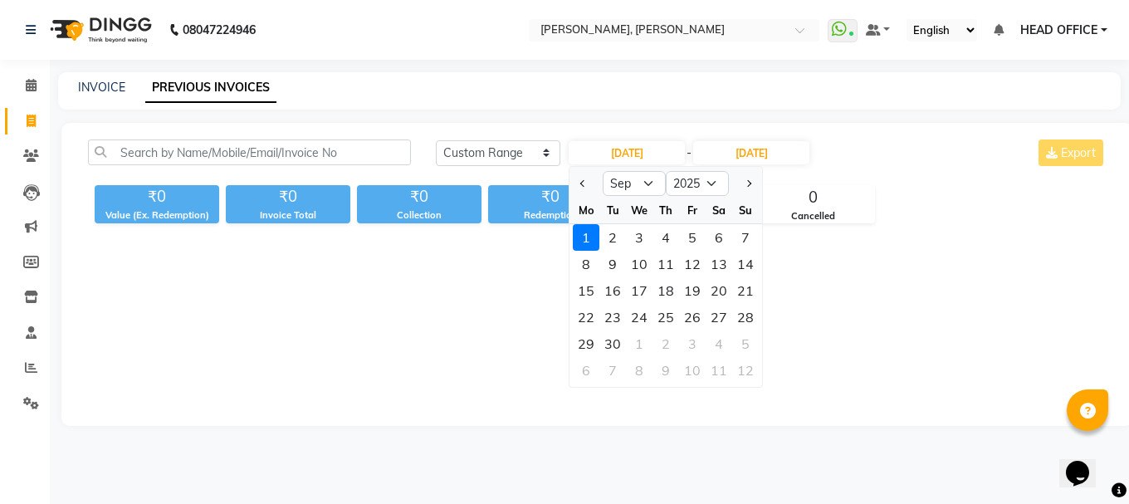
click at [591, 182] on div at bounding box center [585, 183] width 33 height 27
click at [584, 179] on button "Previous month" at bounding box center [583, 183] width 14 height 27
select select "8"
click at [683, 241] on div "1" at bounding box center [692, 237] width 27 height 27
type input "[DATE]"
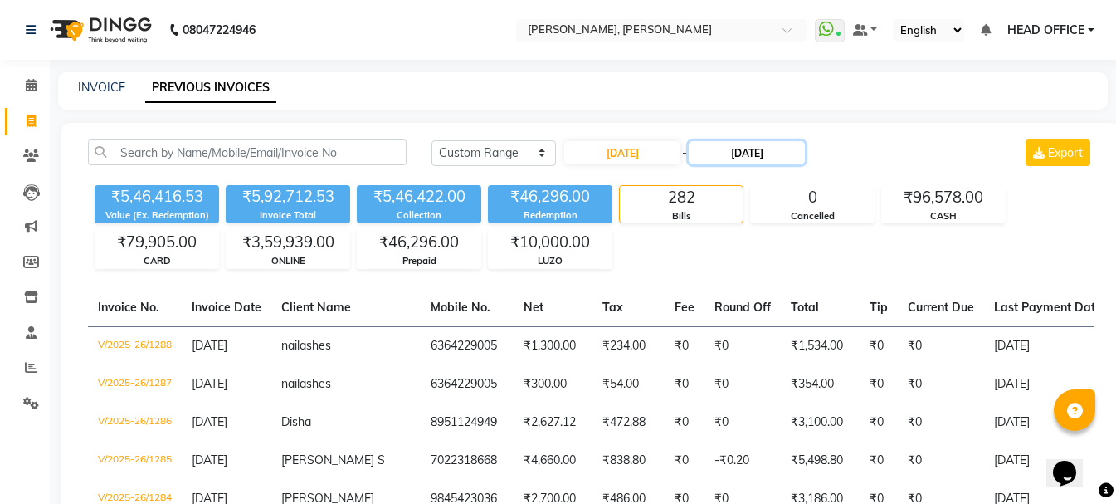
click at [769, 159] on input "[DATE]" at bounding box center [747, 152] width 116 height 23
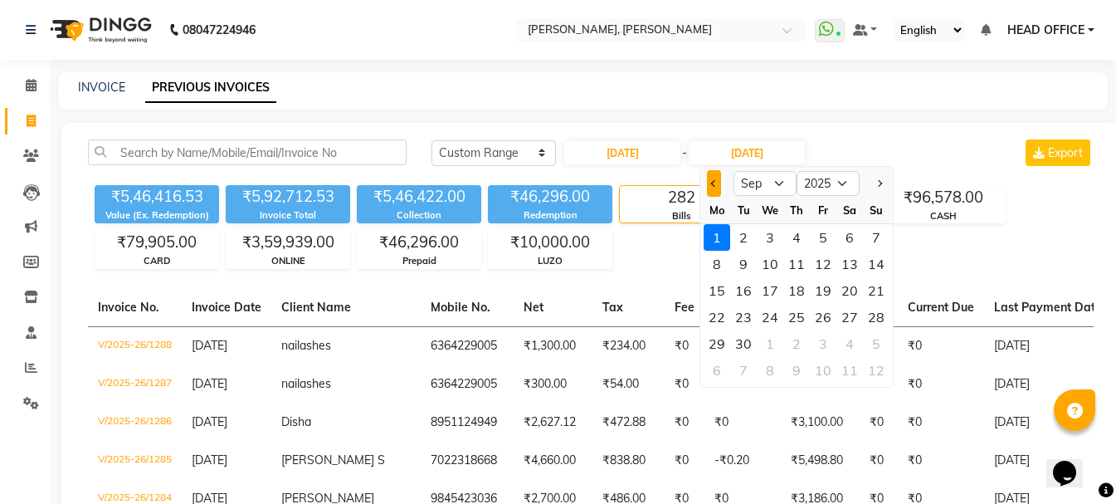
click at [717, 186] on button "Previous month" at bounding box center [714, 183] width 14 height 27
select select "8"
click at [869, 346] on div "31" at bounding box center [876, 343] width 27 height 27
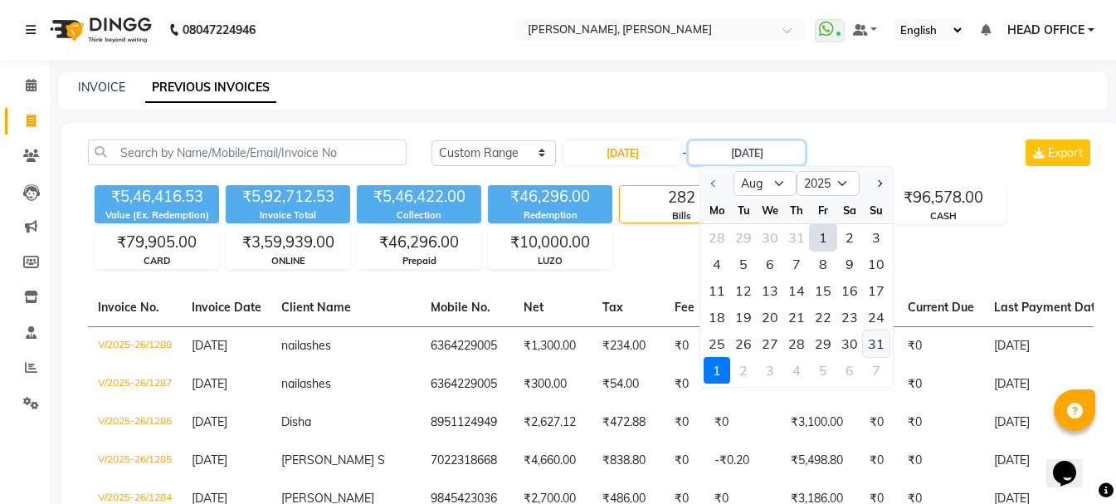
type input "[DATE]"
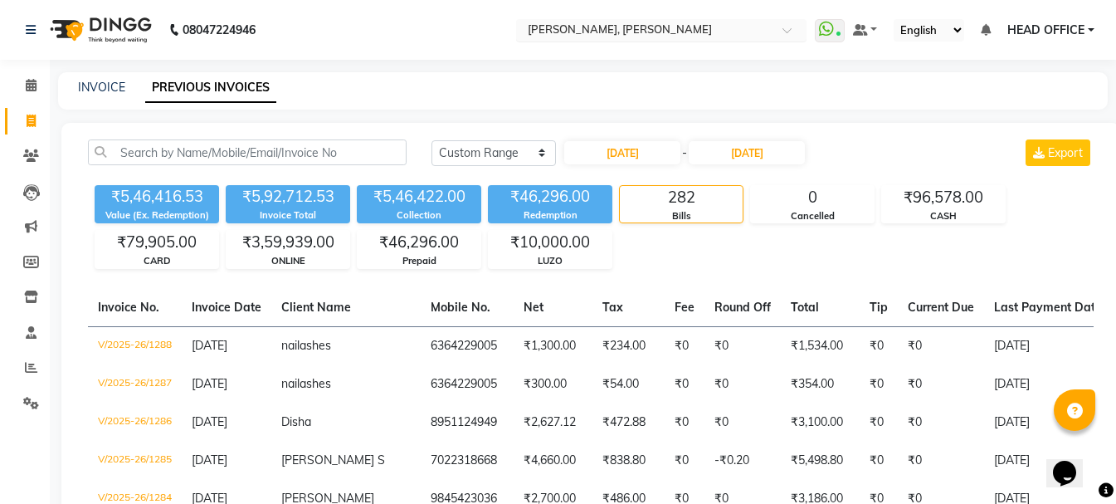
click at [589, 29] on input "text" at bounding box center [644, 31] width 241 height 17
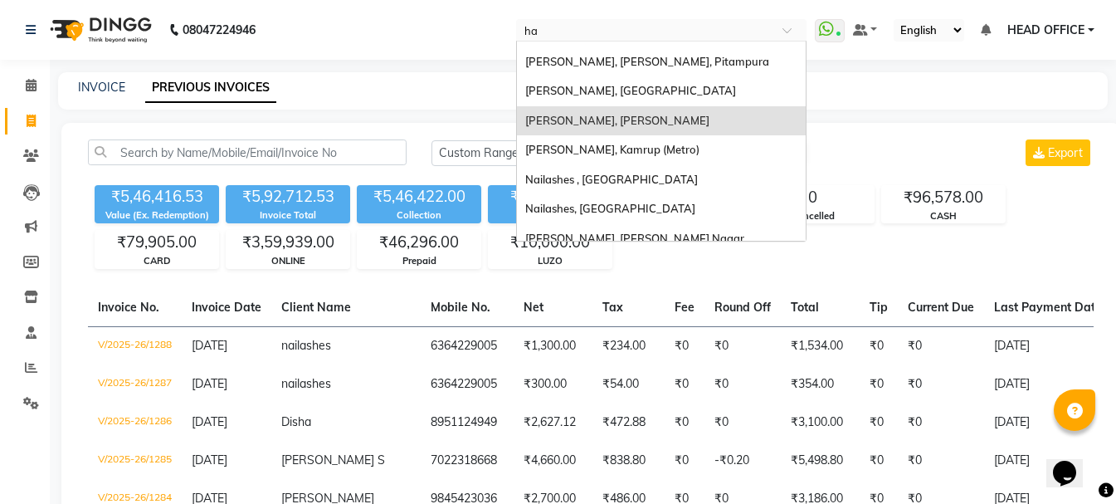
scroll to position [7, 0]
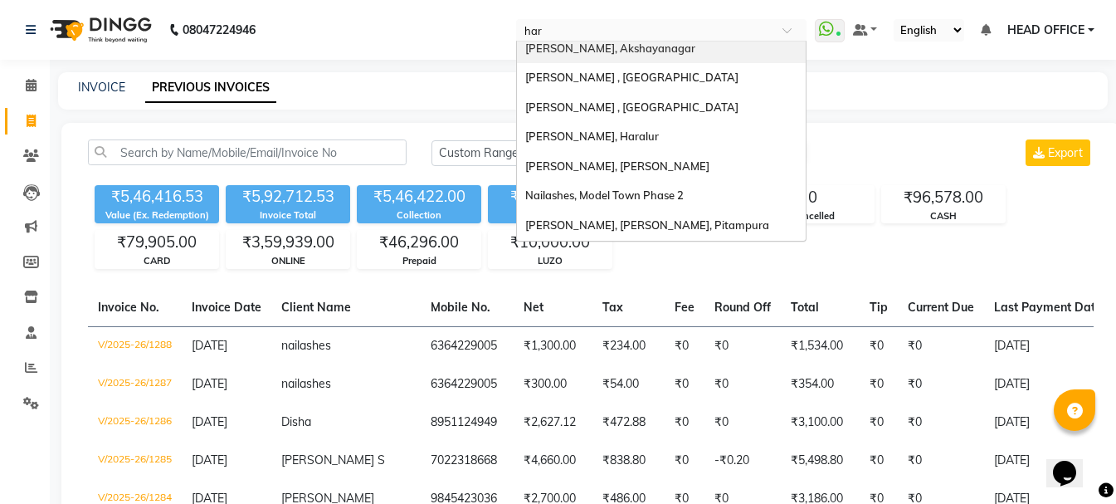
type input "hara"
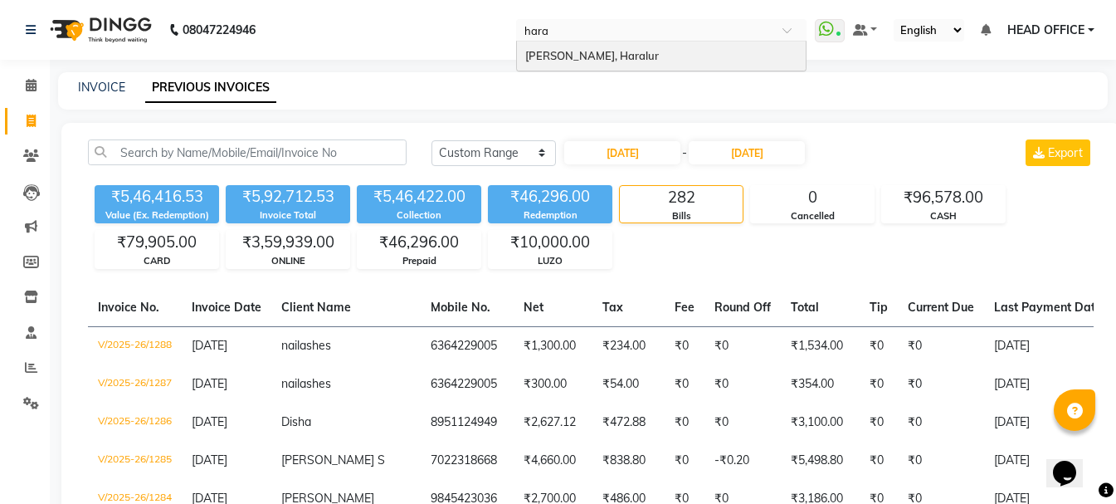
scroll to position [0, 0]
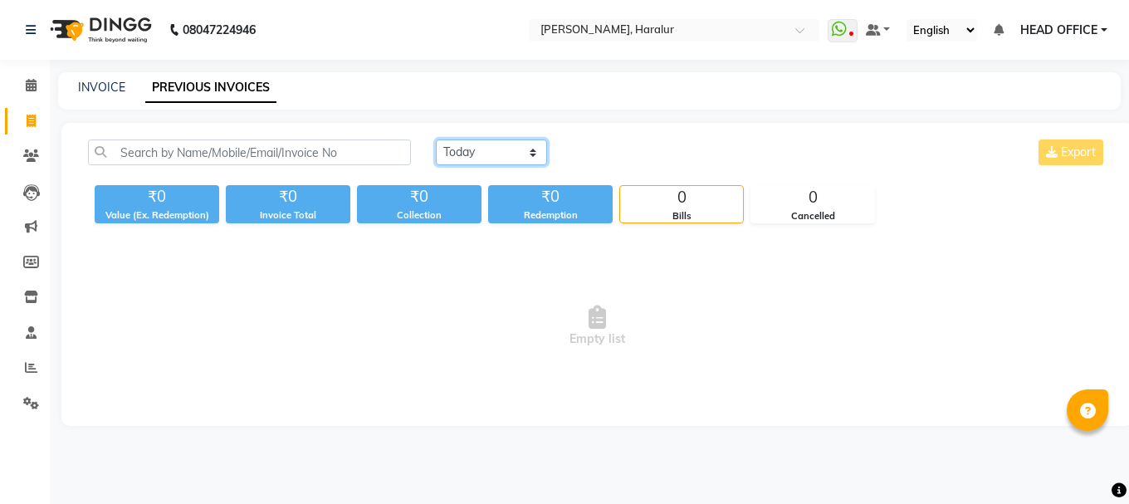
click at [490, 149] on select "[DATE] [DATE] Custom Range" at bounding box center [491, 152] width 111 height 26
select select "range"
click at [436, 139] on select "[DATE] [DATE] Custom Range" at bounding box center [491, 152] width 111 height 26
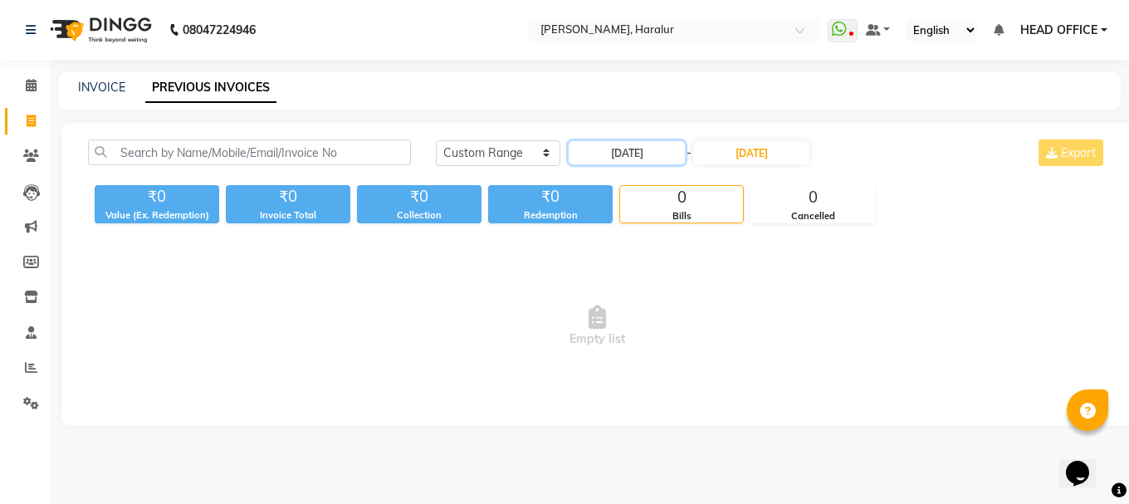
click at [650, 156] on input "[DATE]" at bounding box center [626, 152] width 116 height 23
select select "9"
select select "2025"
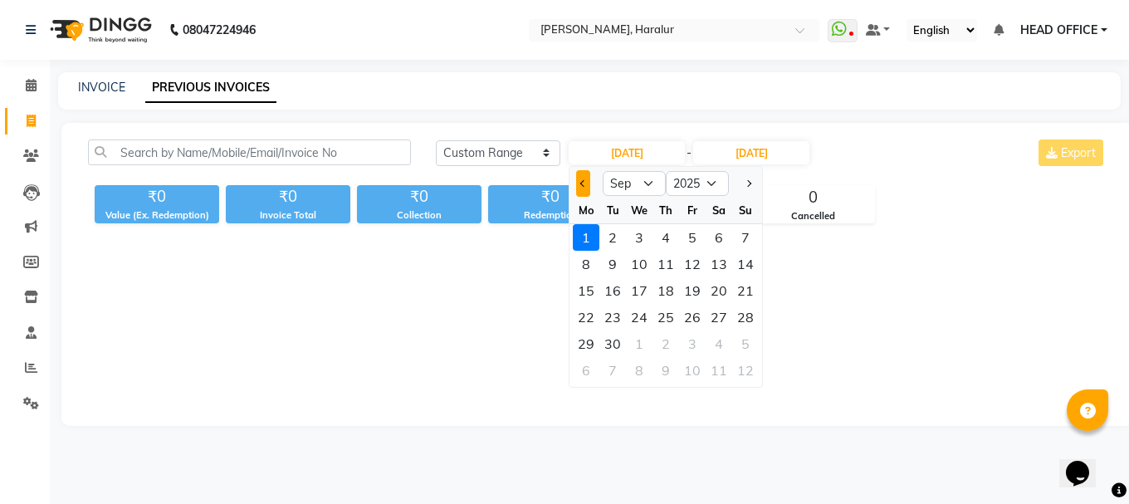
click at [588, 191] on button "Previous month" at bounding box center [583, 183] width 14 height 27
select select "8"
click at [688, 237] on div "1" at bounding box center [692, 237] width 27 height 27
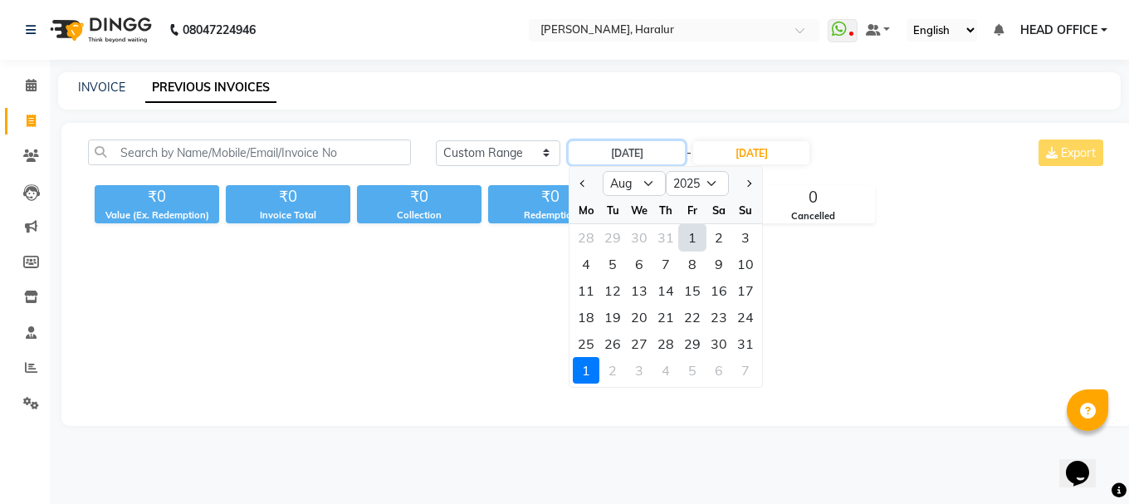
type input "[DATE]"
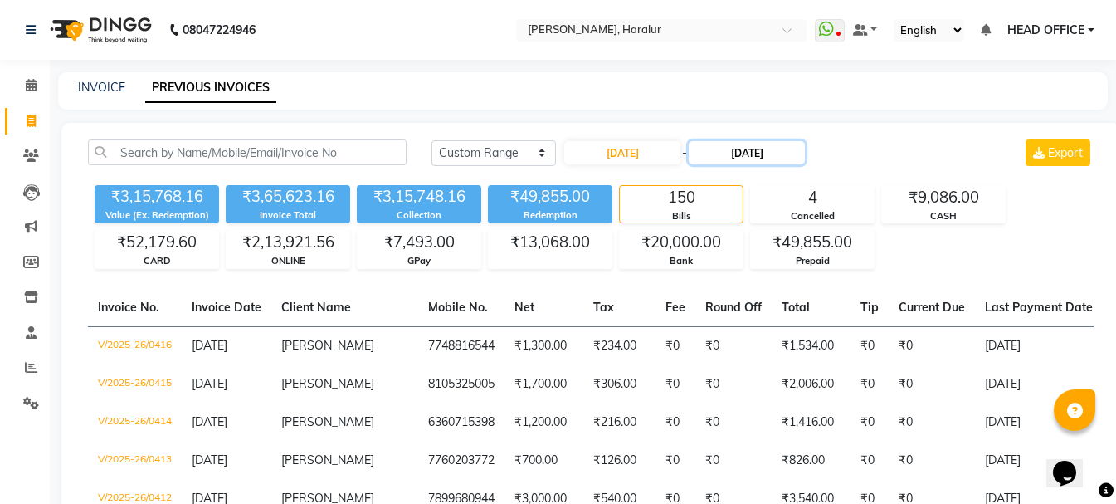
click at [719, 147] on input "[DATE]" at bounding box center [747, 152] width 116 height 23
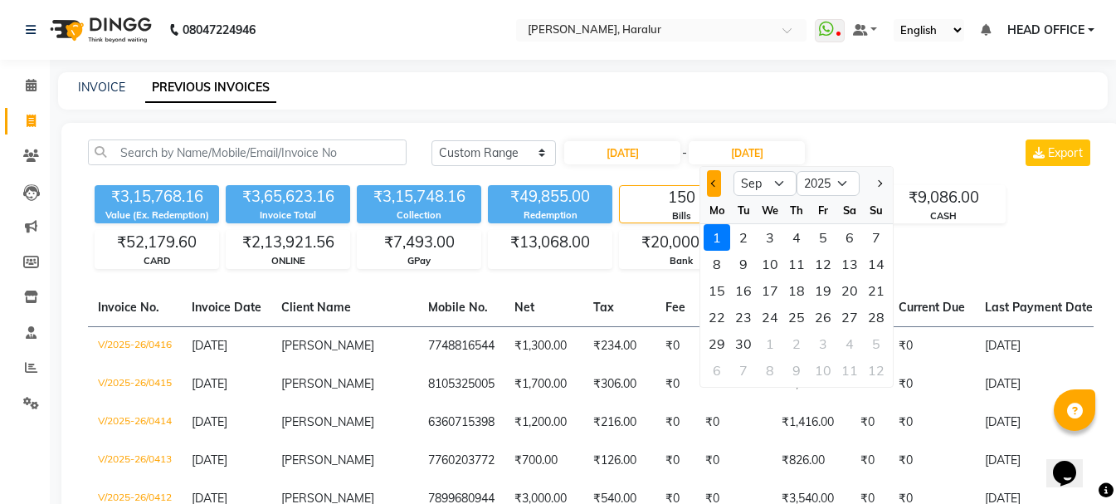
click at [710, 189] on button "Previous month" at bounding box center [714, 183] width 14 height 27
select select "8"
click at [878, 349] on div "31" at bounding box center [876, 343] width 27 height 27
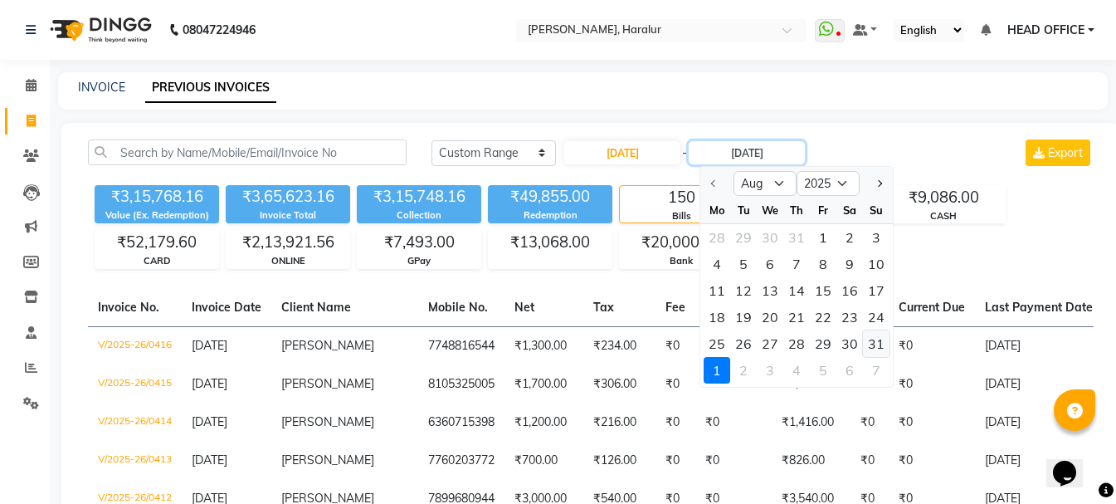
type input "[DATE]"
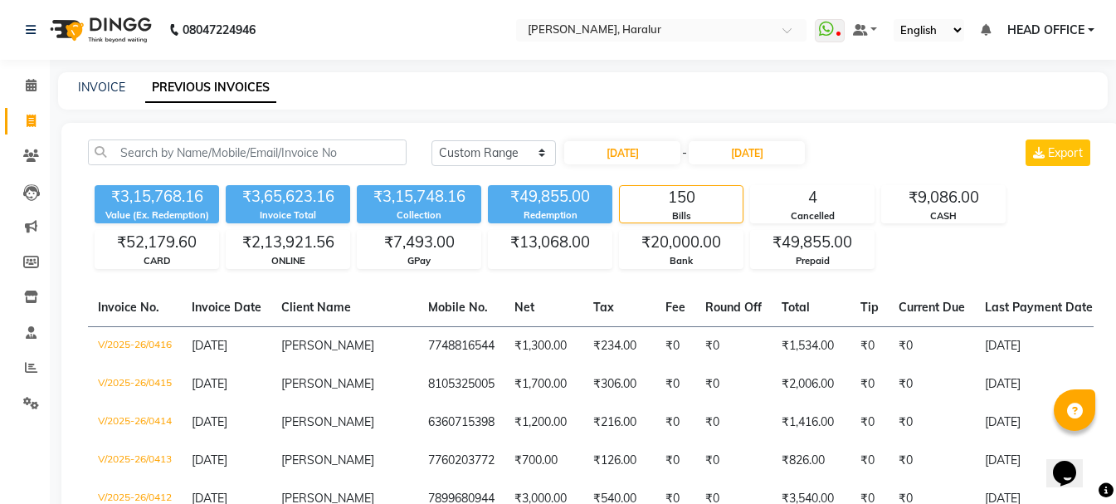
click at [1076, 30] on span "HEAD OFFICE" at bounding box center [1045, 30] width 77 height 17
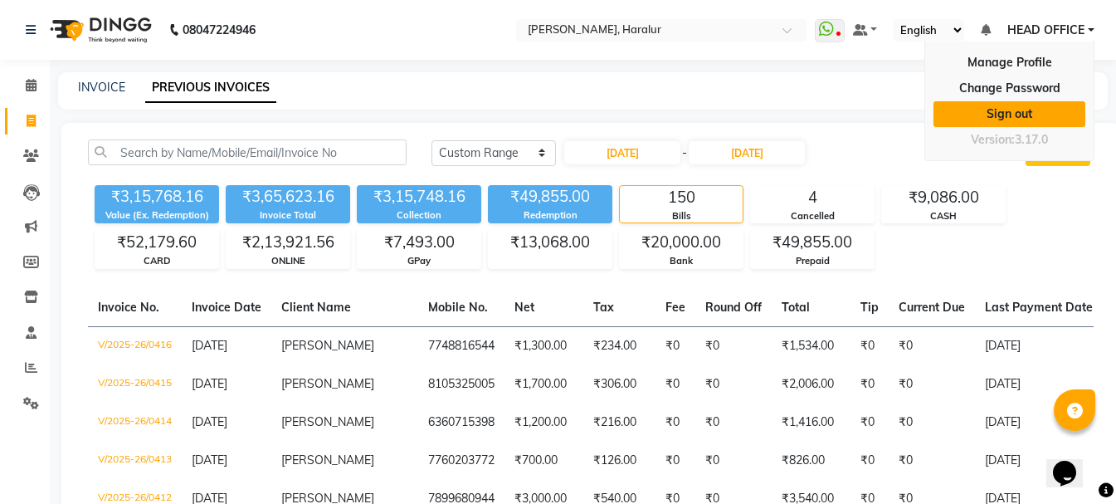
click at [1007, 107] on link "Sign out" at bounding box center [1010, 114] width 152 height 26
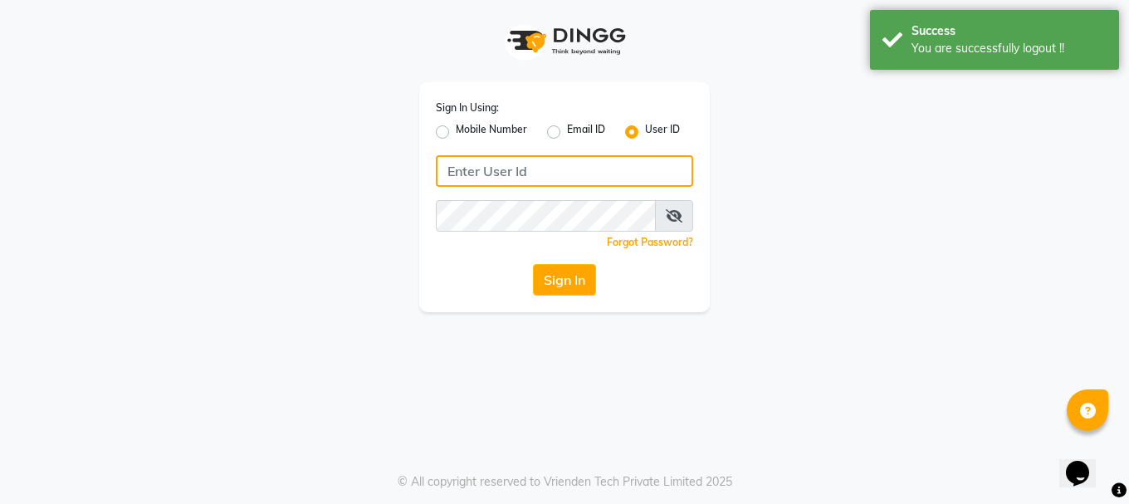
type input "9289115244"
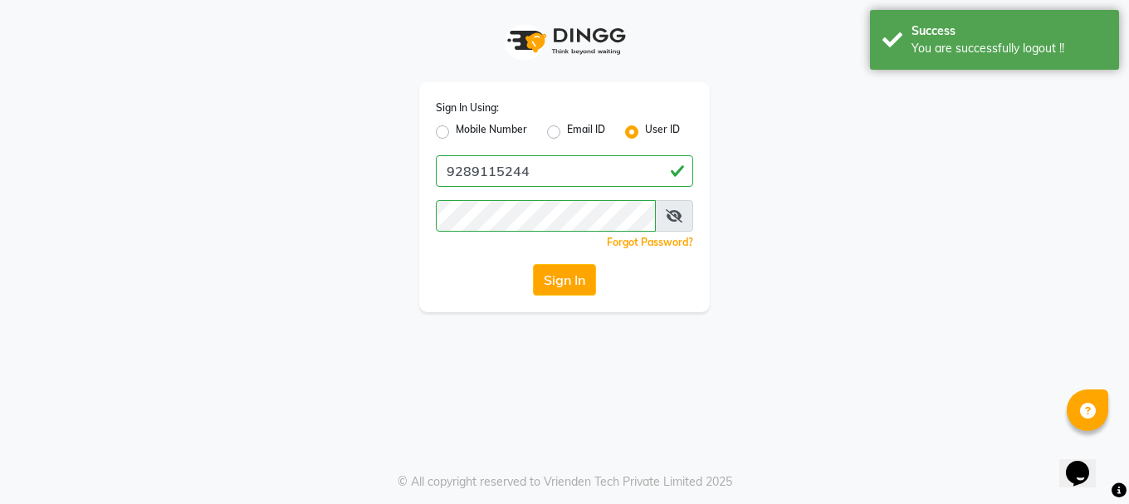
click at [456, 135] on label "Mobile Number" at bounding box center [491, 132] width 71 height 20
click at [456, 133] on input "Mobile Number" at bounding box center [461, 127] width 11 height 11
radio input "true"
radio input "false"
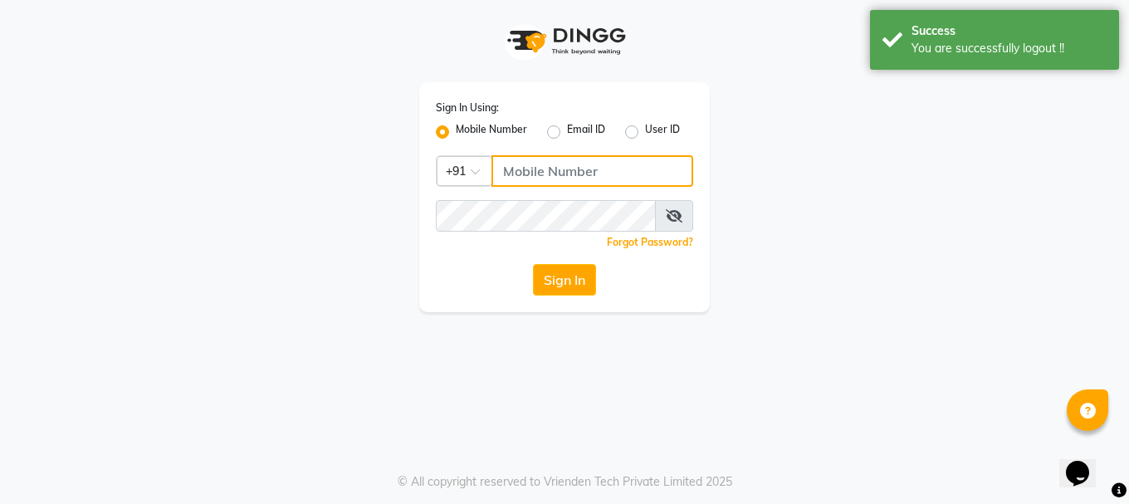
click at [541, 173] on input "Username" at bounding box center [592, 171] width 202 height 32
type input "9289115242"
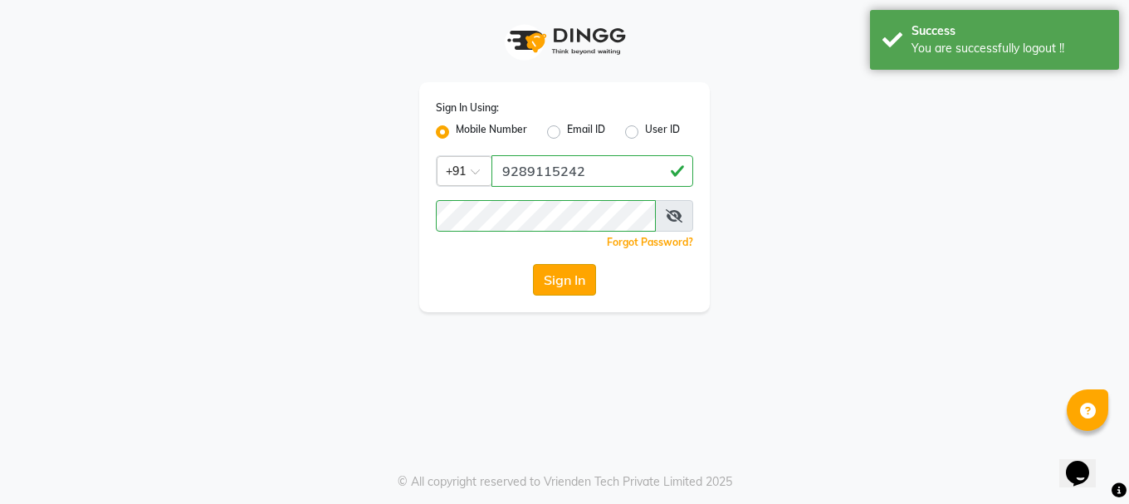
click at [556, 275] on button "Sign In" at bounding box center [564, 280] width 63 height 32
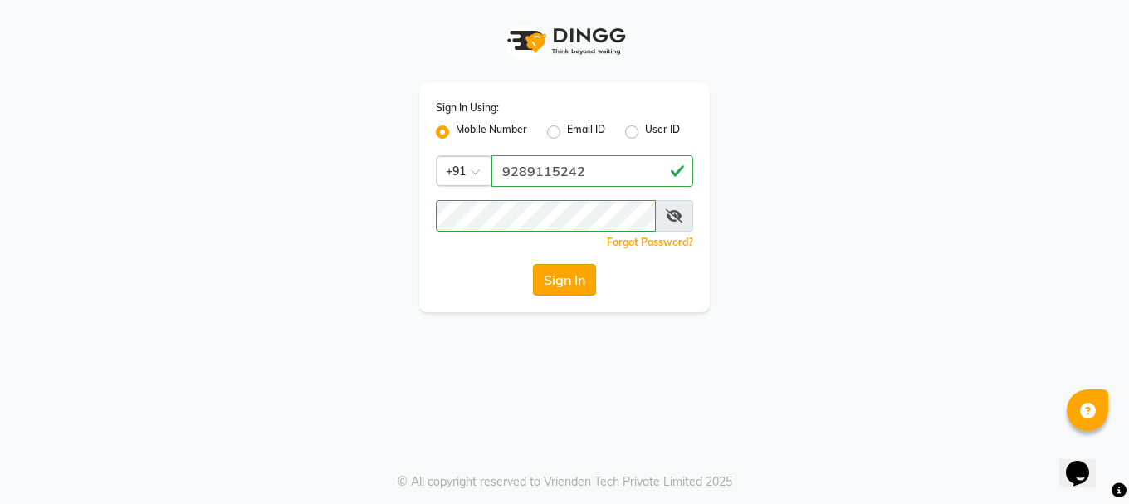
click at [578, 285] on button "Sign In" at bounding box center [564, 280] width 63 height 32
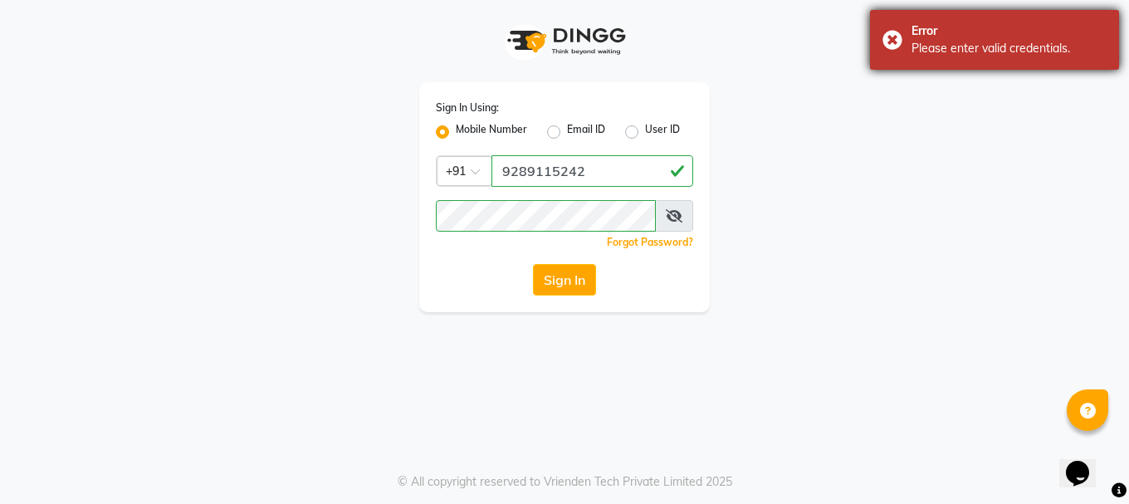
drag, startPoint x: 912, startPoint y: 49, endPoint x: 1107, endPoint y: 58, distance: 195.2
click at [1107, 58] on div "Error Please enter valid credentials." at bounding box center [994, 40] width 249 height 60
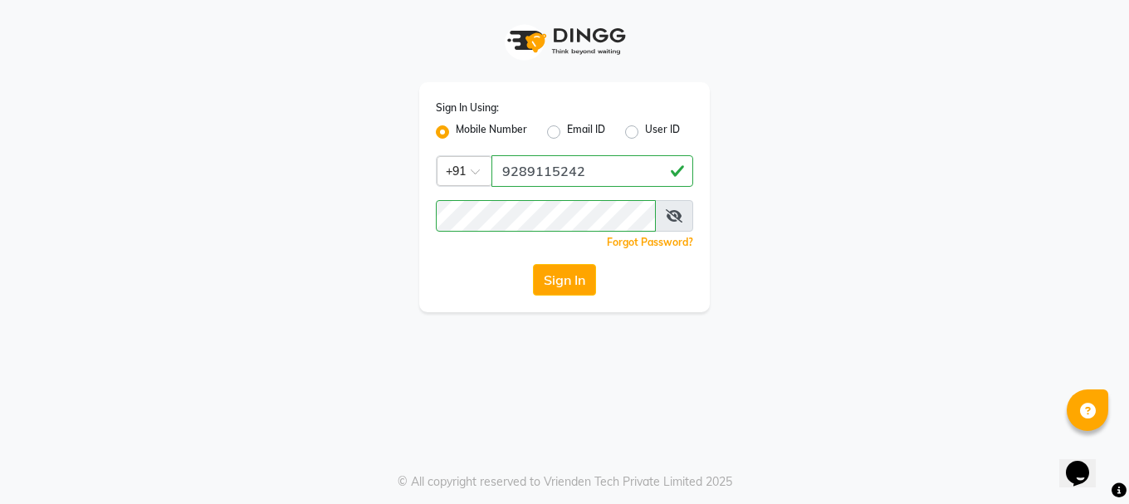
click at [839, 222] on div "Sign In Using: Mobile Number Email ID User ID Country Code × [PHONE_NUMBER] Rem…" at bounding box center [564, 156] width 946 height 312
click at [555, 174] on input "9289115242" at bounding box center [592, 171] width 202 height 32
click at [676, 342] on div "Sign In Using: Mobile Number Email ID User ID Country Code × [PHONE_NUMBER] Rem…" at bounding box center [564, 252] width 1129 height 504
click at [555, 172] on input "9289115242" at bounding box center [592, 171] width 202 height 32
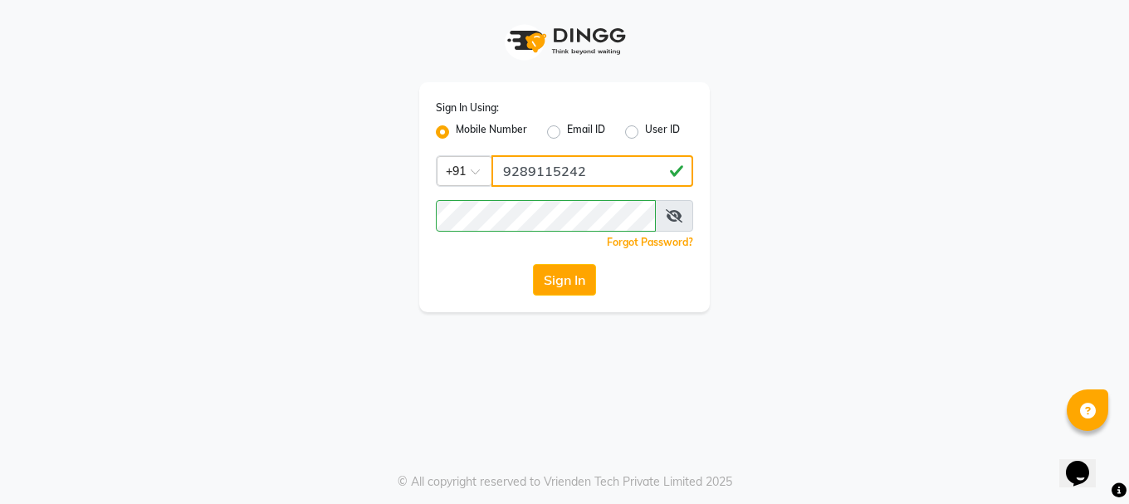
click at [555, 172] on input "9289115242" at bounding box center [592, 171] width 202 height 32
click at [573, 280] on button "Sign In" at bounding box center [564, 280] width 63 height 32
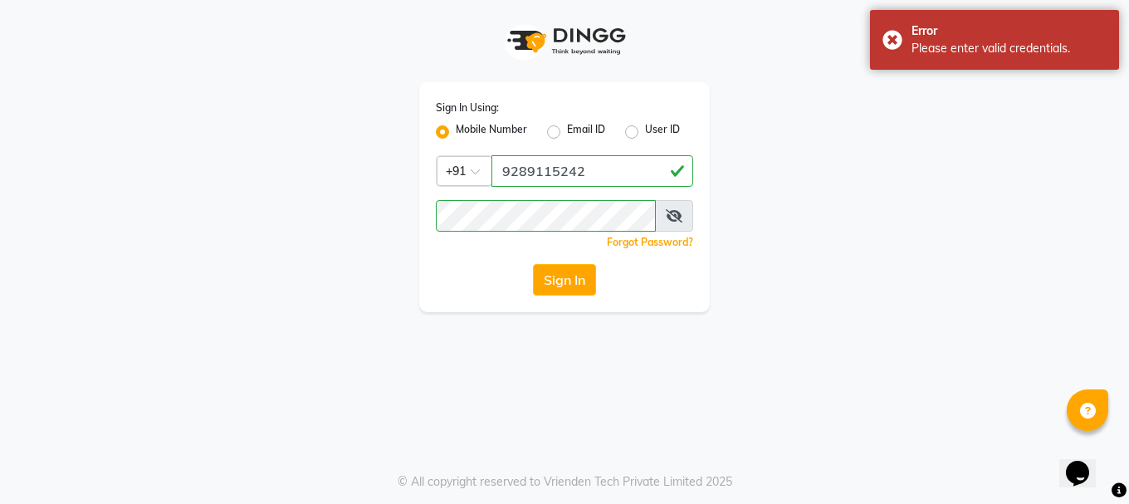
click at [653, 242] on link "Forgot Password?" at bounding box center [650, 242] width 86 height 12
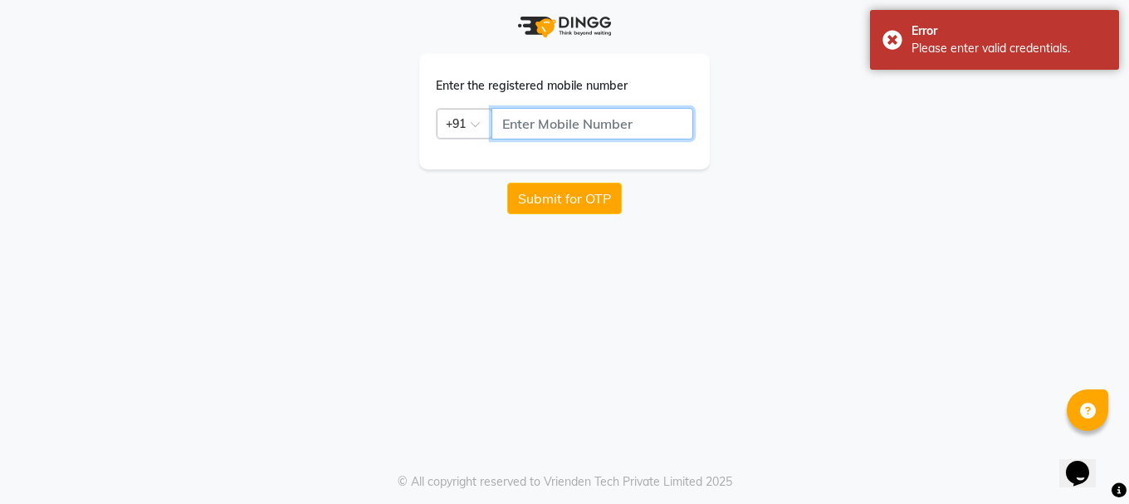
click at [591, 117] on input "text" at bounding box center [592, 124] width 202 height 32
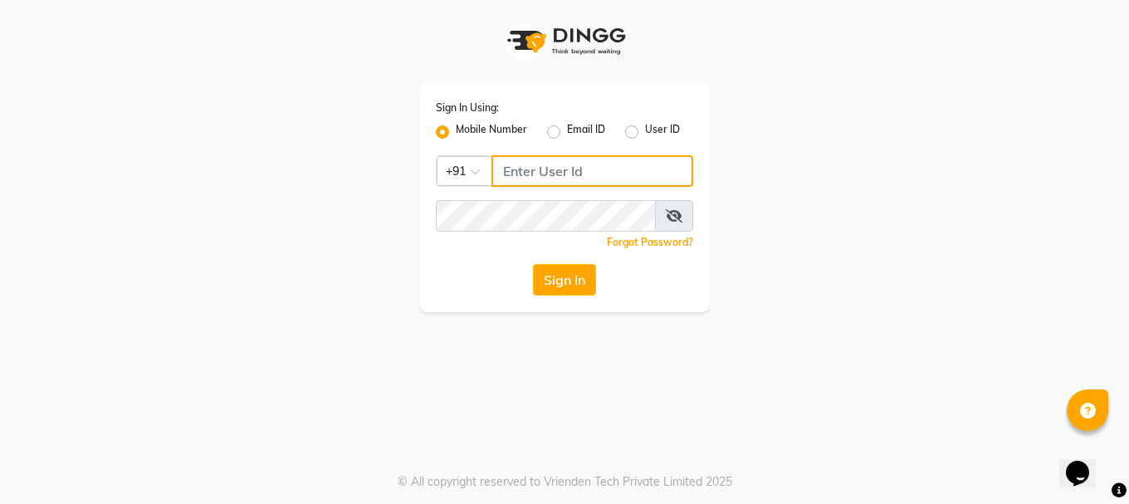
type input "9289115242"
click at [562, 174] on input "9289115242" at bounding box center [592, 171] width 202 height 32
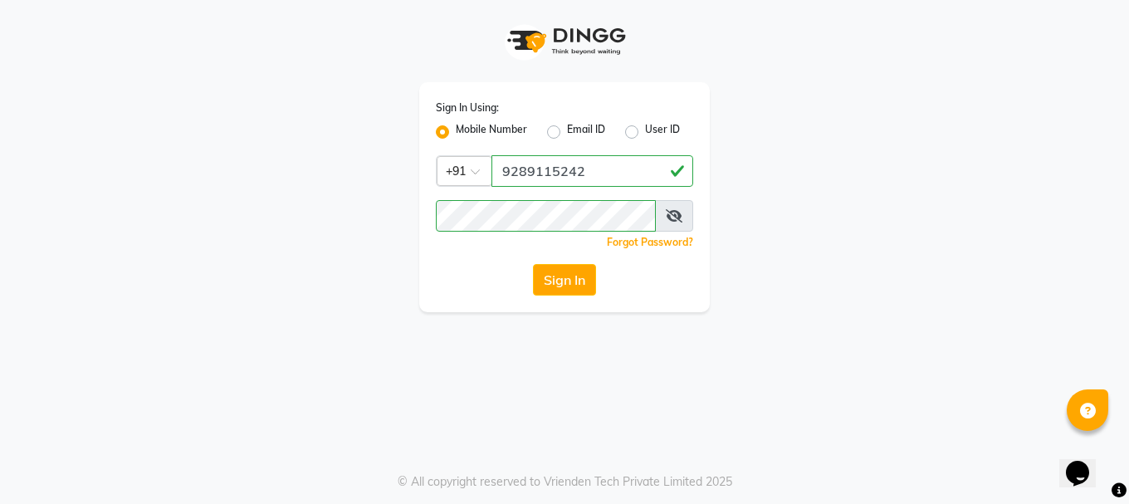
click at [620, 243] on link "Forgot Password?" at bounding box center [650, 242] width 86 height 12
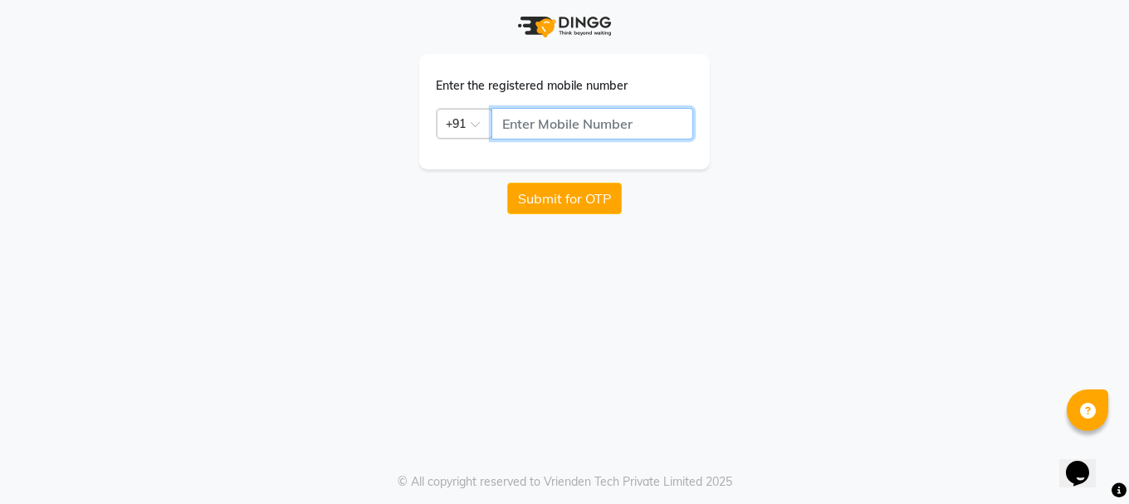
click at [568, 125] on input "text" at bounding box center [592, 124] width 202 height 32
paste input "9289115242"
type input "9289115242"
click at [569, 202] on button "Submit for OTP" at bounding box center [564, 199] width 115 height 32
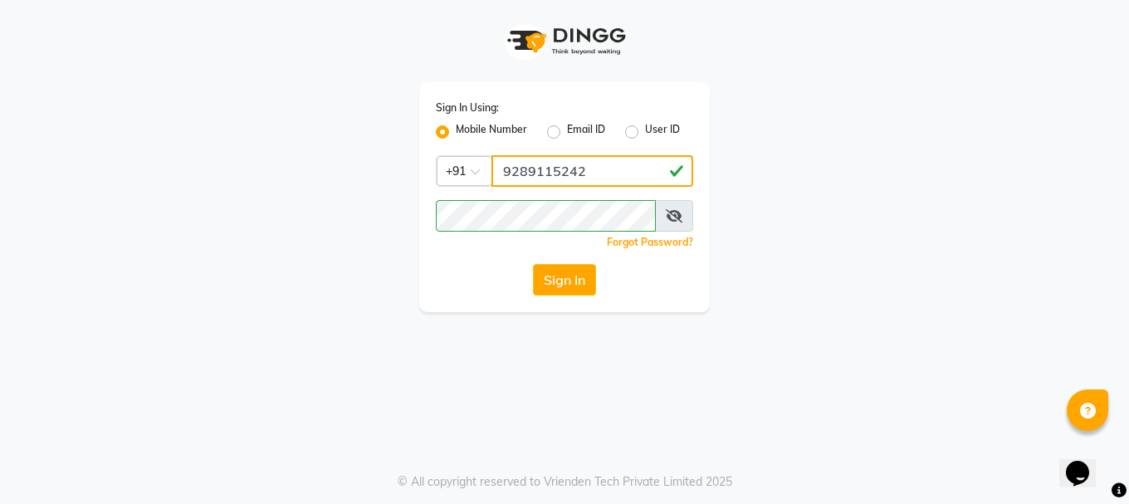
click at [550, 178] on input "9289115242" at bounding box center [592, 171] width 202 height 32
type input "9289115244"
click at [557, 275] on button "Sign In" at bounding box center [564, 280] width 63 height 32
